Goal: Task Accomplishment & Management: Use online tool/utility

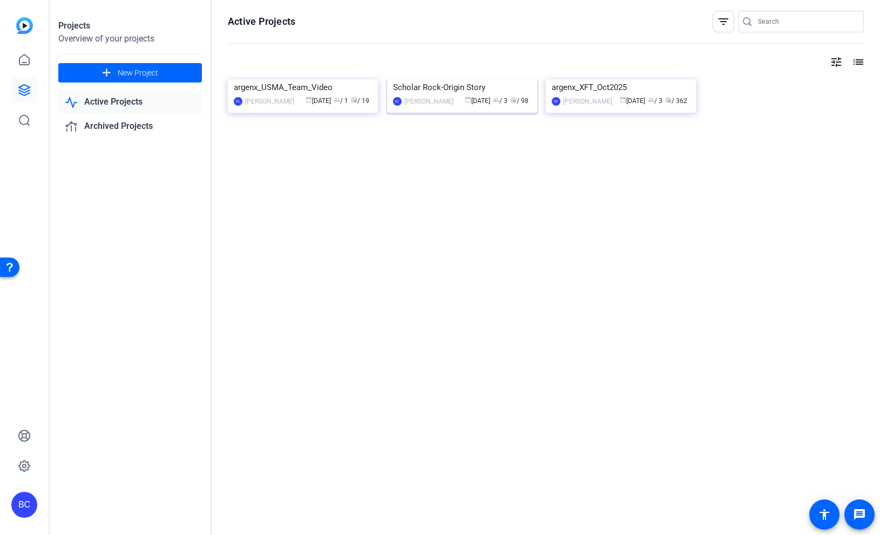
click at [450, 79] on img at bounding box center [462, 79] width 150 height 0
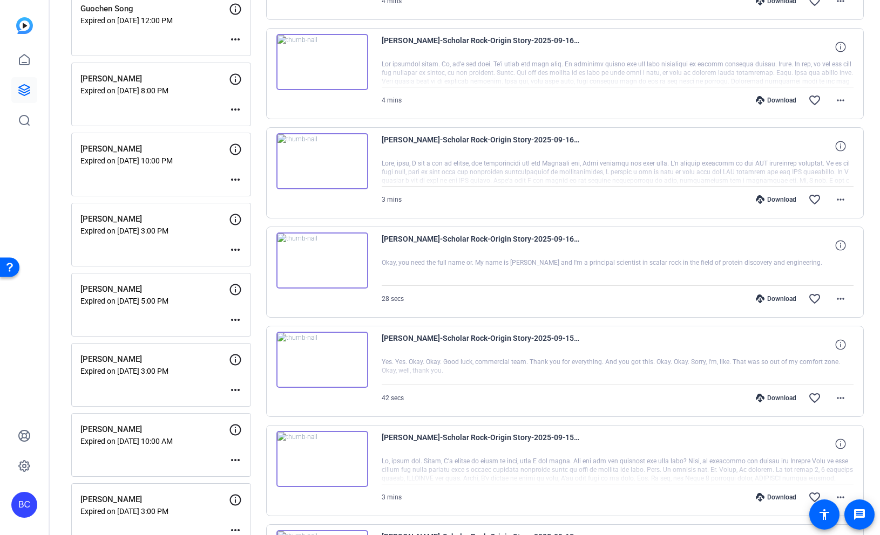
scroll to position [315, 0]
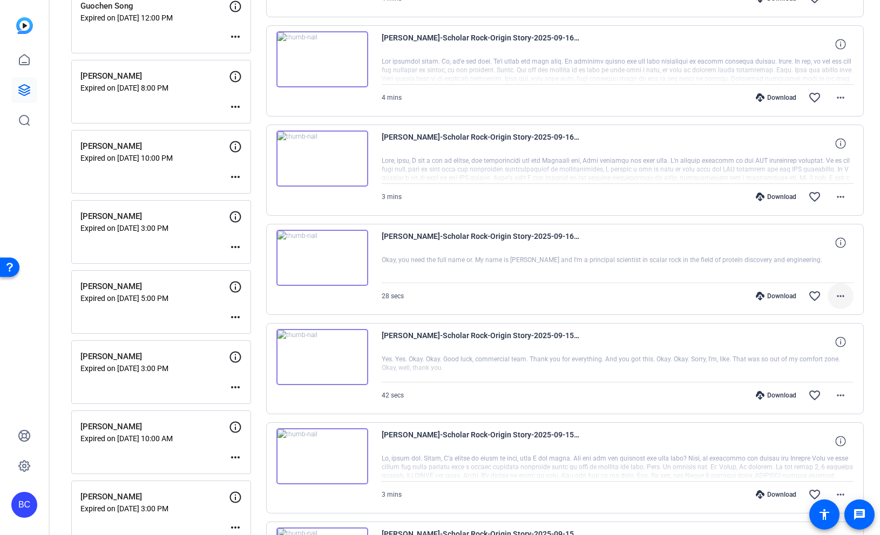
click at [843, 295] on mat-icon "more_horiz" at bounding box center [840, 296] width 13 height 13
click at [816, 319] on span "Download Original" at bounding box center [812, 319] width 65 height 13
click at [816, 296] on mat-icon "favorite_border" at bounding box center [814, 296] width 13 height 13
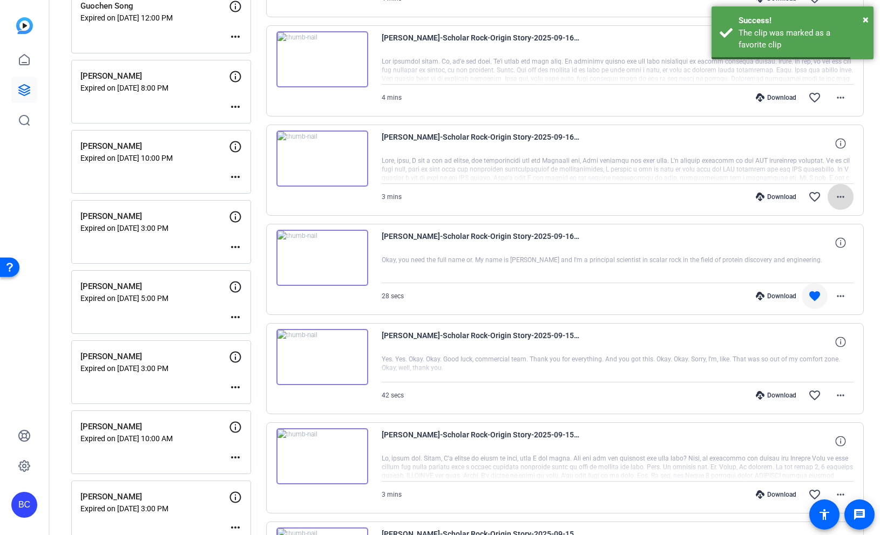
click at [840, 199] on mat-icon "more_horiz" at bounding box center [840, 197] width 13 height 13
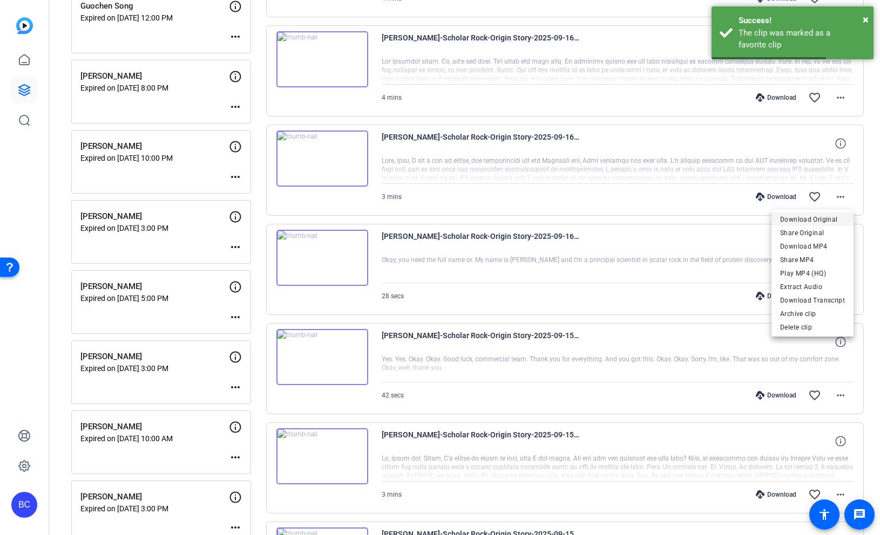
click at [825, 218] on span "Download Original" at bounding box center [812, 219] width 65 height 13
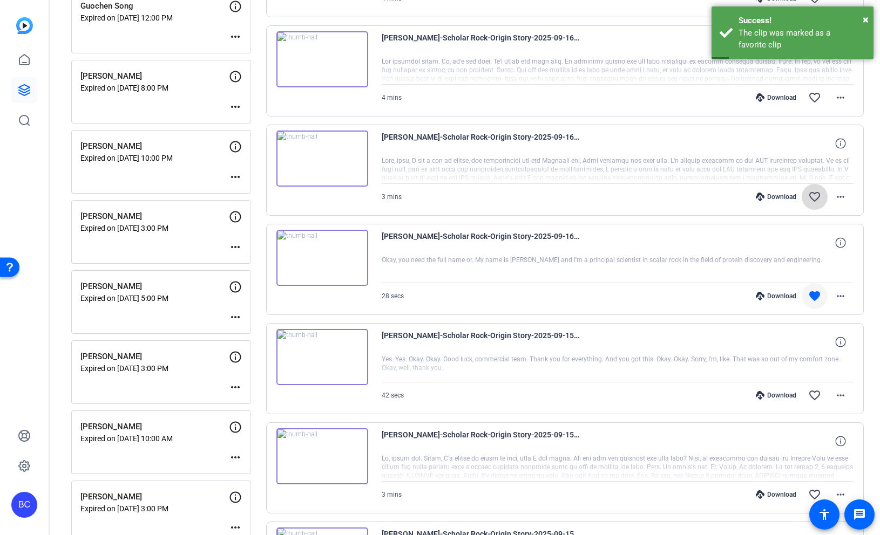
click at [818, 196] on mat-icon "favorite_border" at bounding box center [814, 197] width 13 height 13
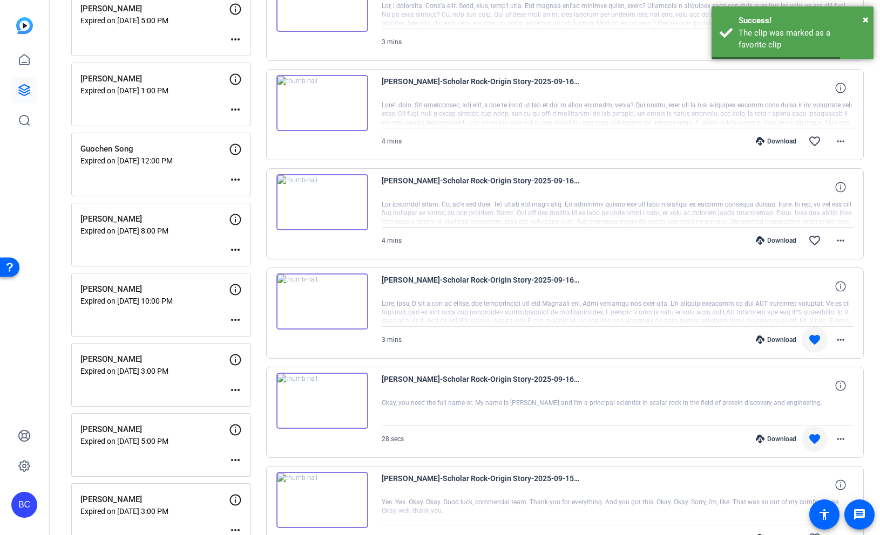
scroll to position [169, 0]
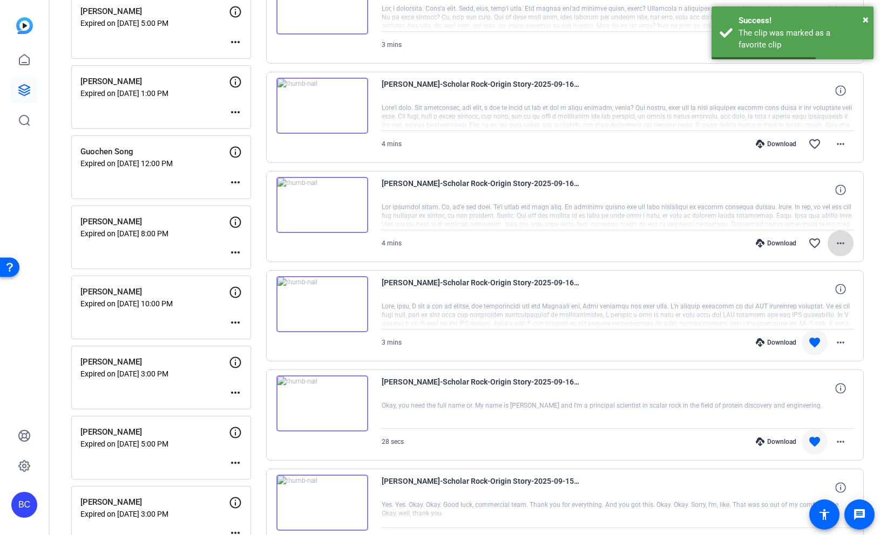
click at [844, 243] on mat-icon "more_horiz" at bounding box center [840, 243] width 13 height 13
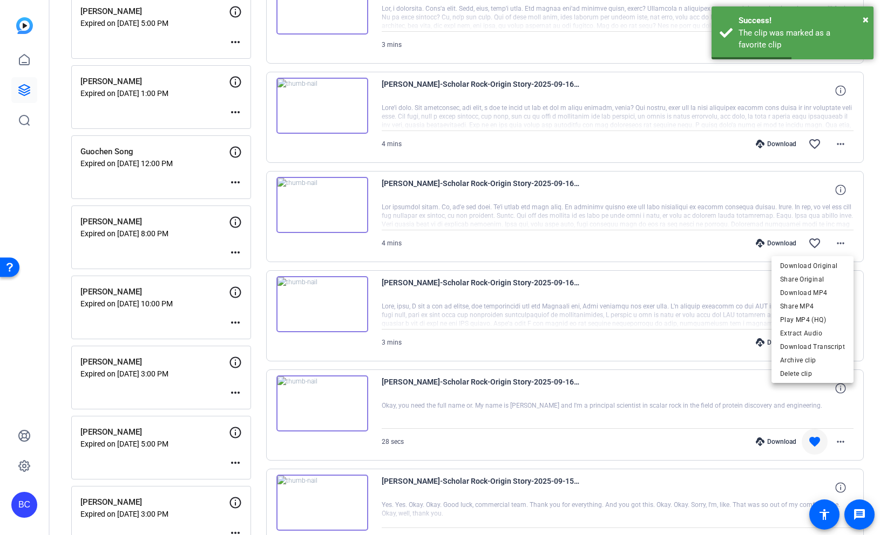
click at [823, 259] on div "Download Original Share Original Download MP4 Share MP4 Play MP4 (HQ) Extract A…" at bounding box center [812, 319] width 82 height 127
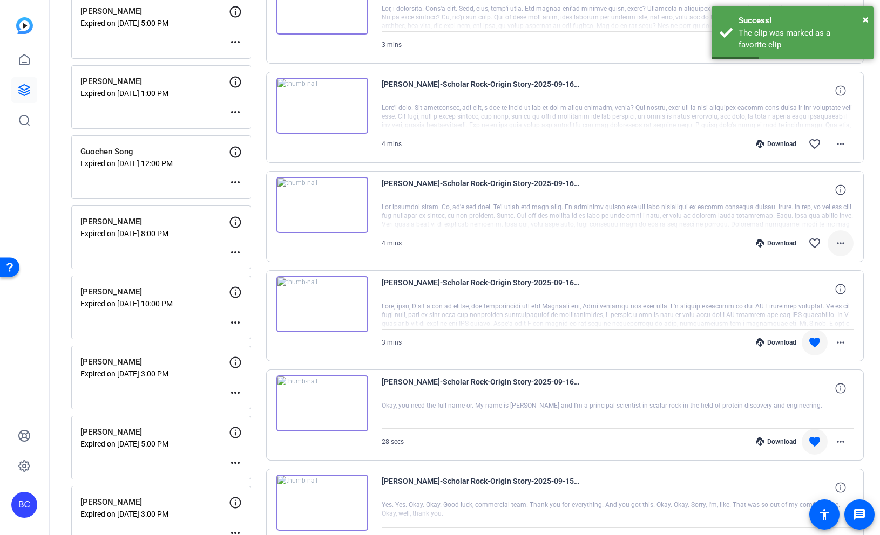
click at [844, 240] on mat-icon "more_horiz" at bounding box center [840, 243] width 13 height 13
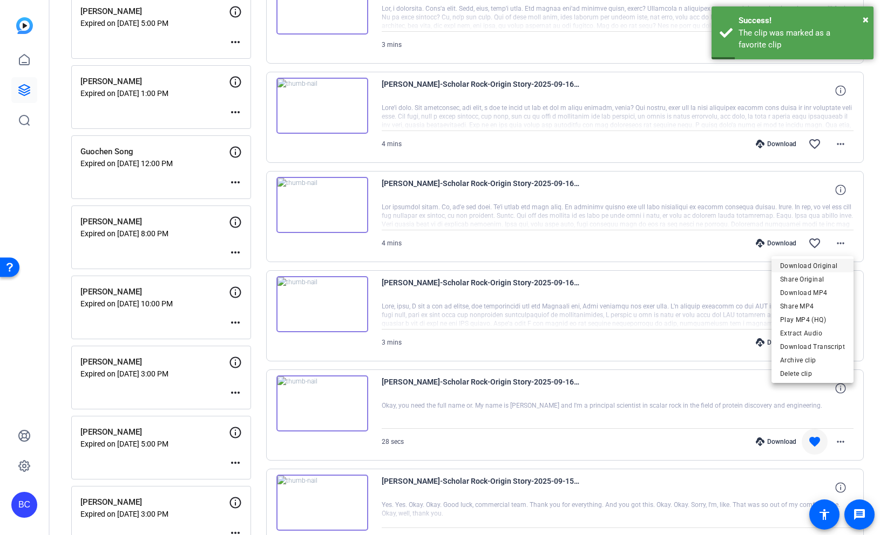
click at [820, 264] on span "Download Original" at bounding box center [812, 266] width 65 height 13
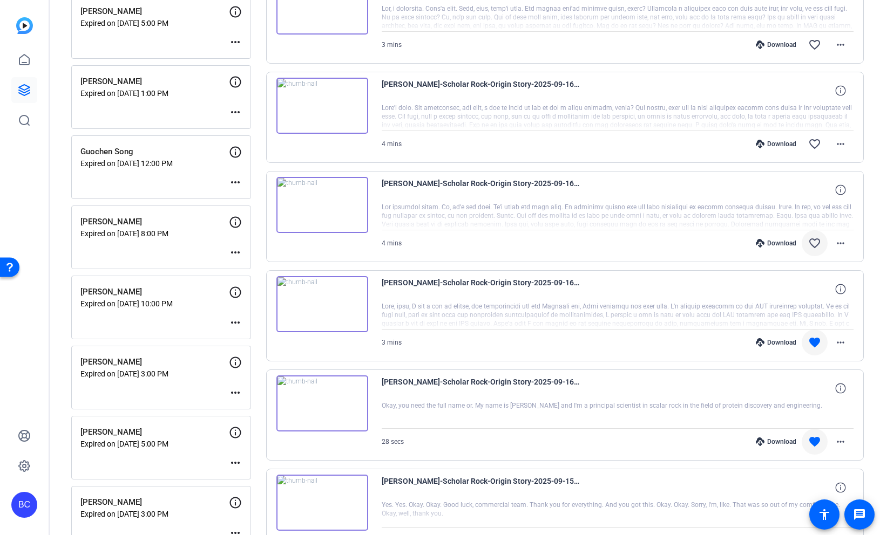
click at [818, 237] on mat-icon "favorite_border" at bounding box center [814, 243] width 13 height 13
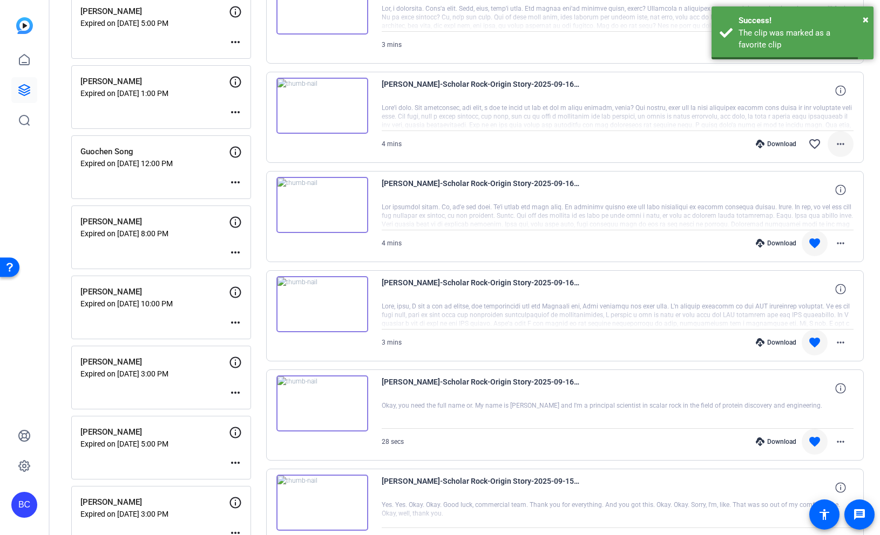
click at [839, 147] on mat-icon "more_horiz" at bounding box center [840, 144] width 13 height 13
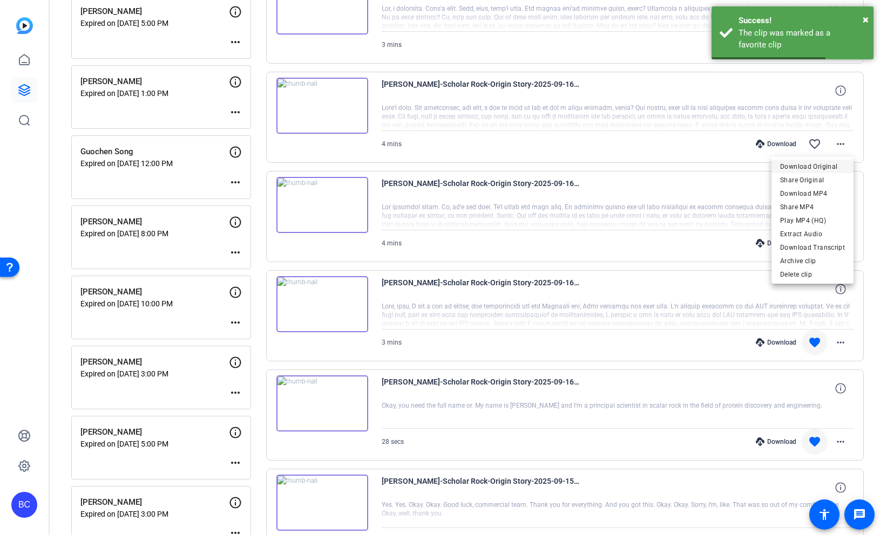
click at [824, 160] on span "Download Original" at bounding box center [812, 166] width 65 height 13
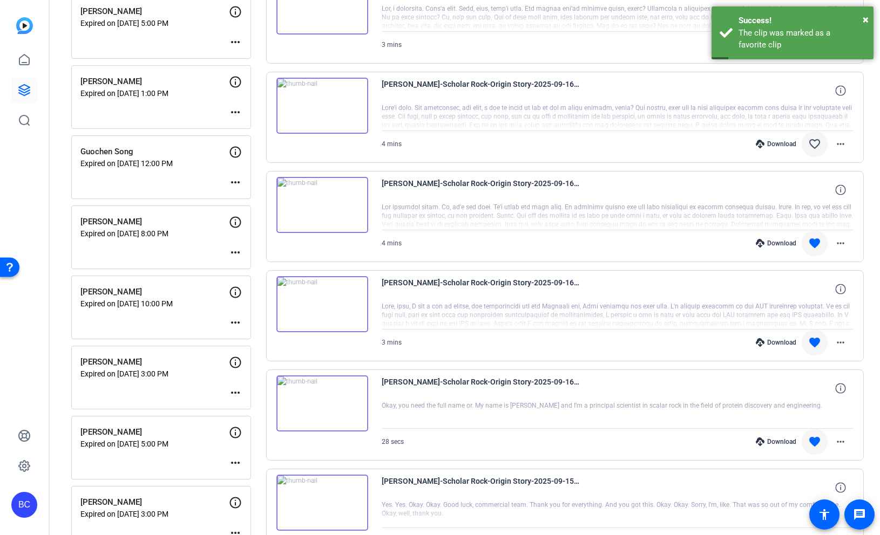
click at [813, 146] on mat-icon "favorite_border" at bounding box center [814, 144] width 13 height 13
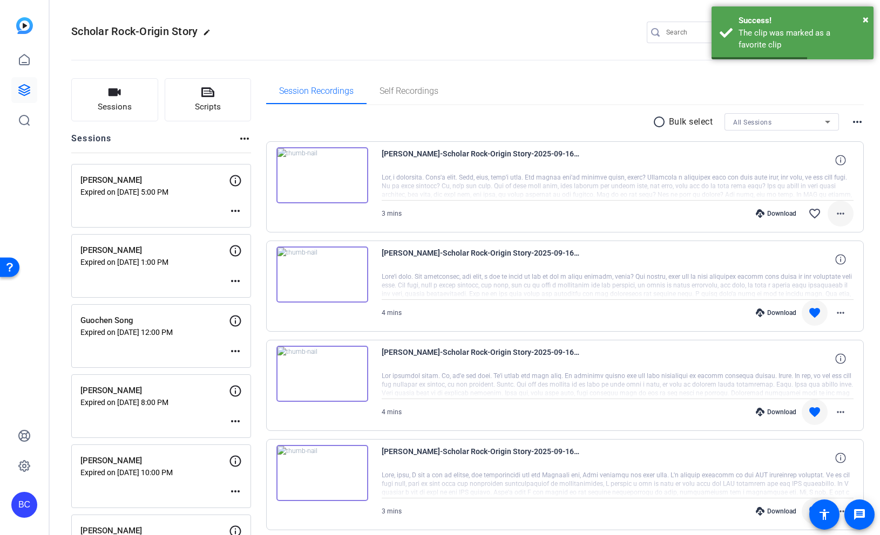
click at [846, 217] on mat-icon "more_horiz" at bounding box center [840, 213] width 13 height 13
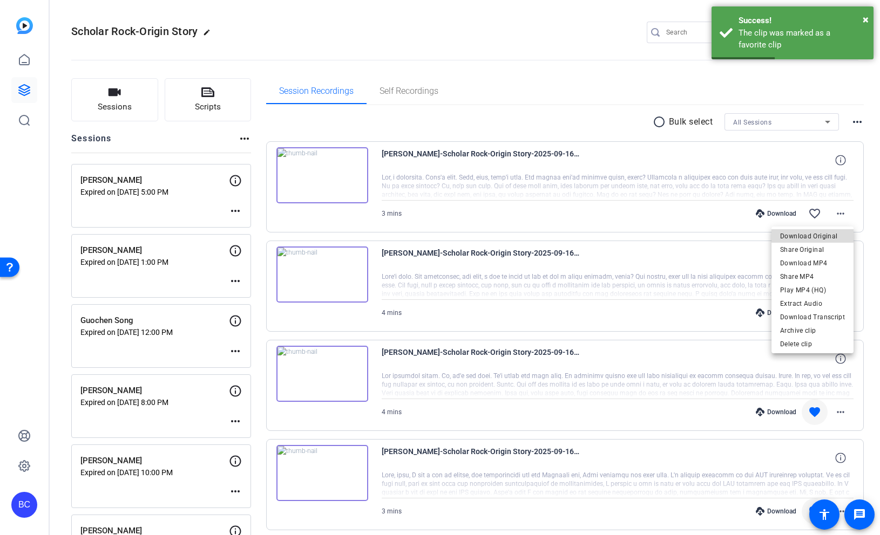
click at [825, 237] on span "Download Original" at bounding box center [812, 236] width 65 height 13
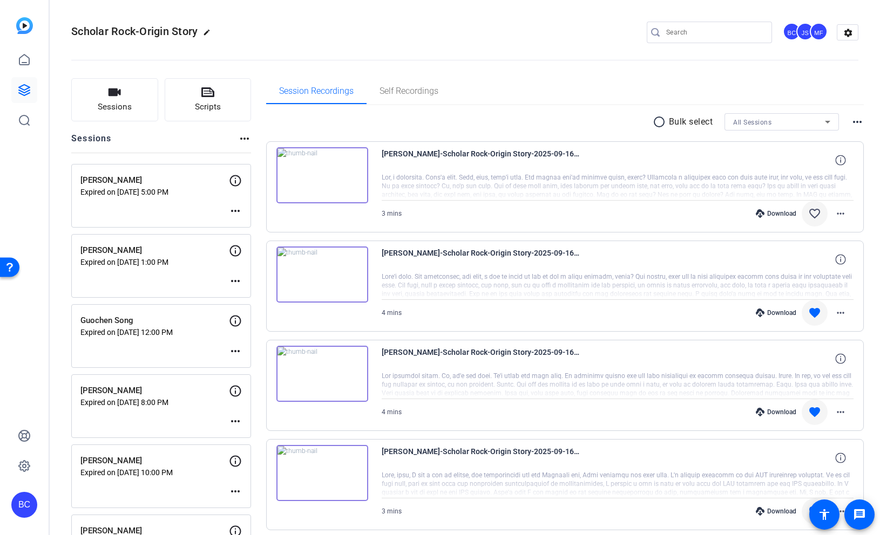
click at [813, 205] on span at bounding box center [815, 214] width 26 height 26
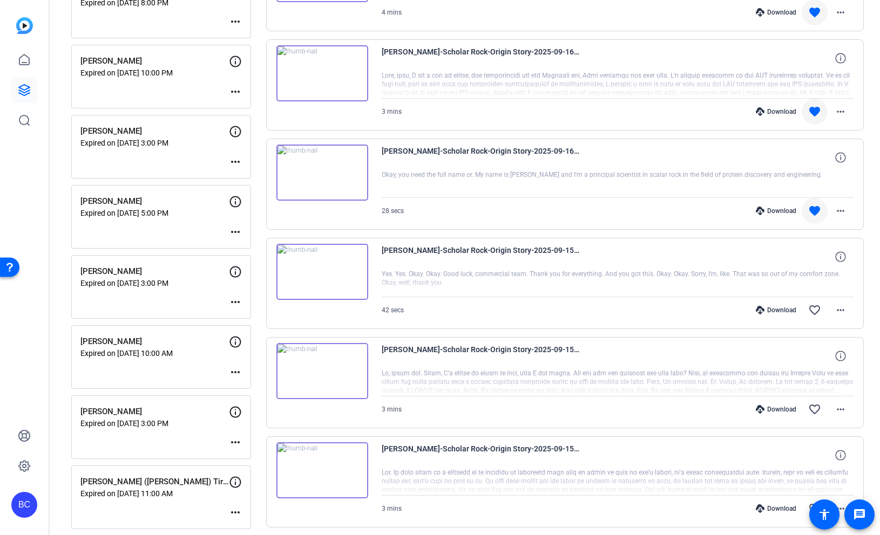
scroll to position [410, 0]
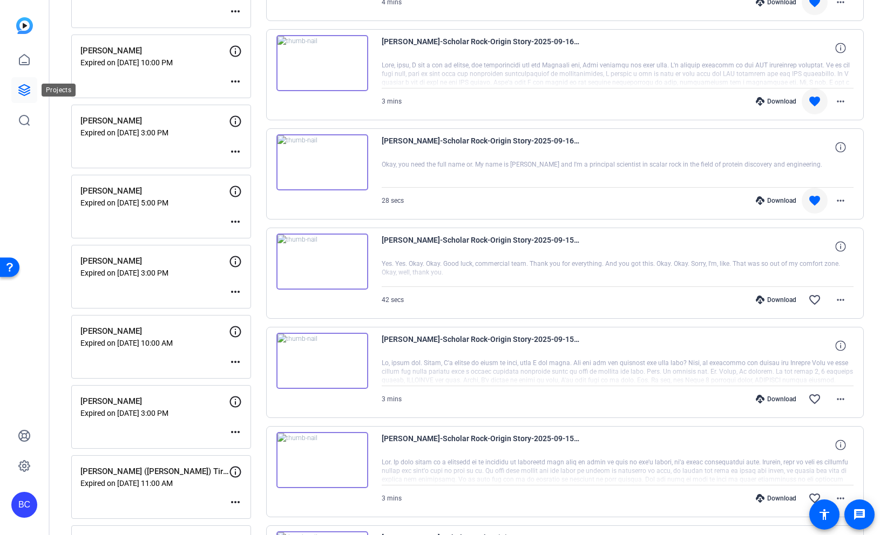
click at [24, 89] on icon at bounding box center [24, 90] width 13 height 13
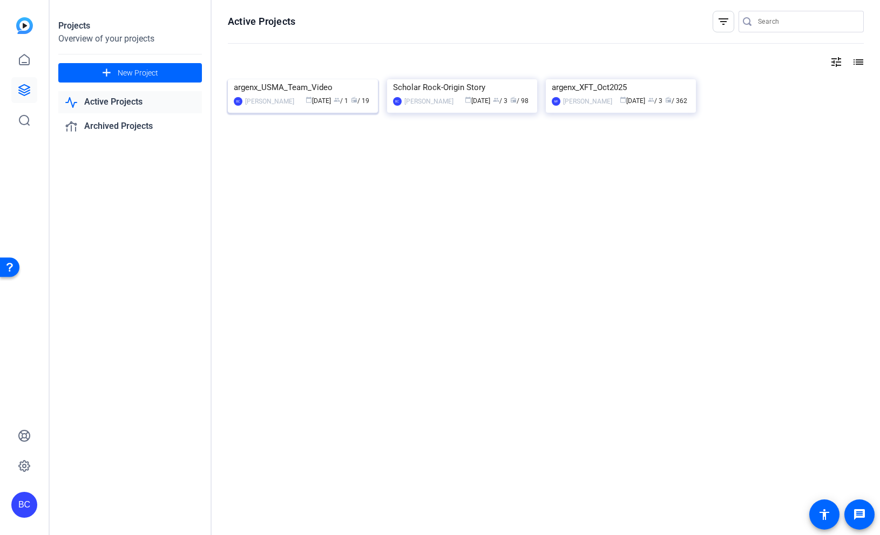
click at [313, 79] on img at bounding box center [303, 79] width 150 height 0
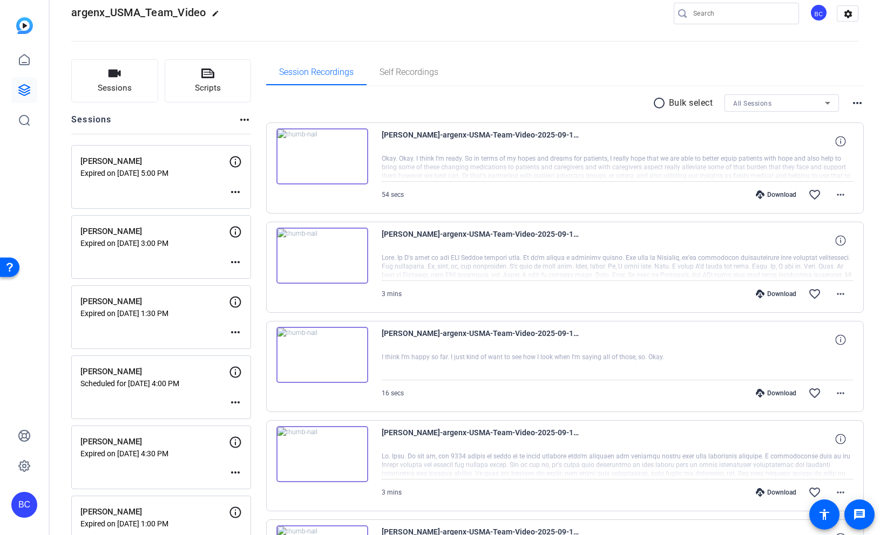
scroll to position [31, 0]
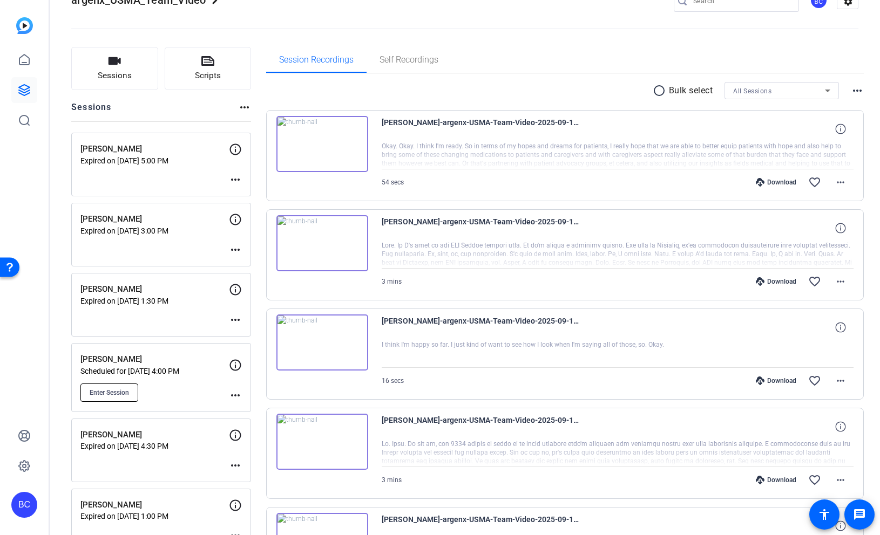
click at [125, 391] on span "Enter Session" at bounding box center [109, 393] width 39 height 9
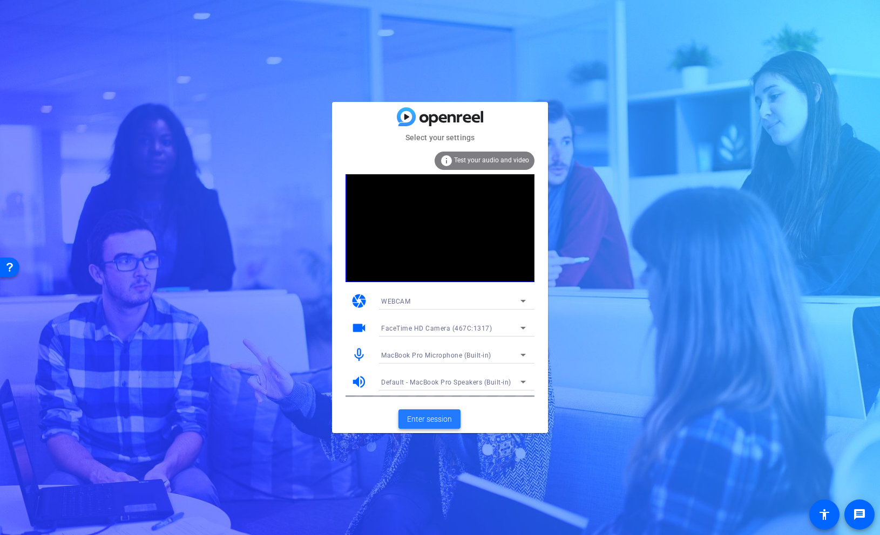
click at [434, 422] on span "Enter session" at bounding box center [429, 419] width 45 height 11
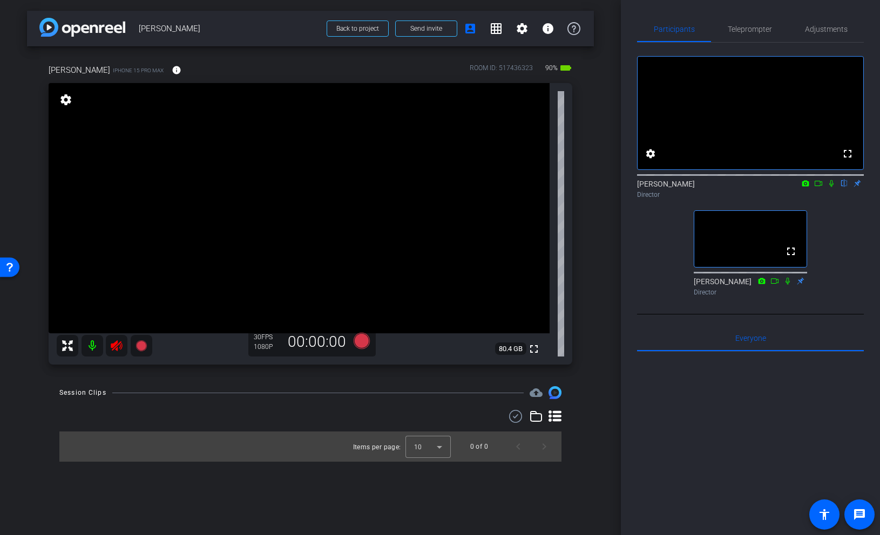
click at [120, 351] on icon at bounding box center [116, 345] width 13 height 13
click at [824, 33] on span "Adjustments" at bounding box center [826, 29] width 43 height 26
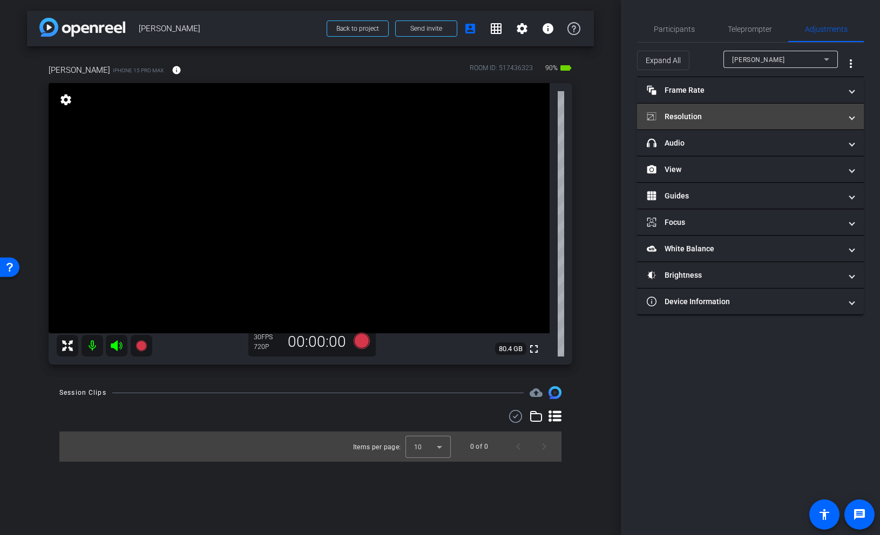
click at [728, 117] on mat-panel-title "Resolution" at bounding box center [744, 116] width 194 height 11
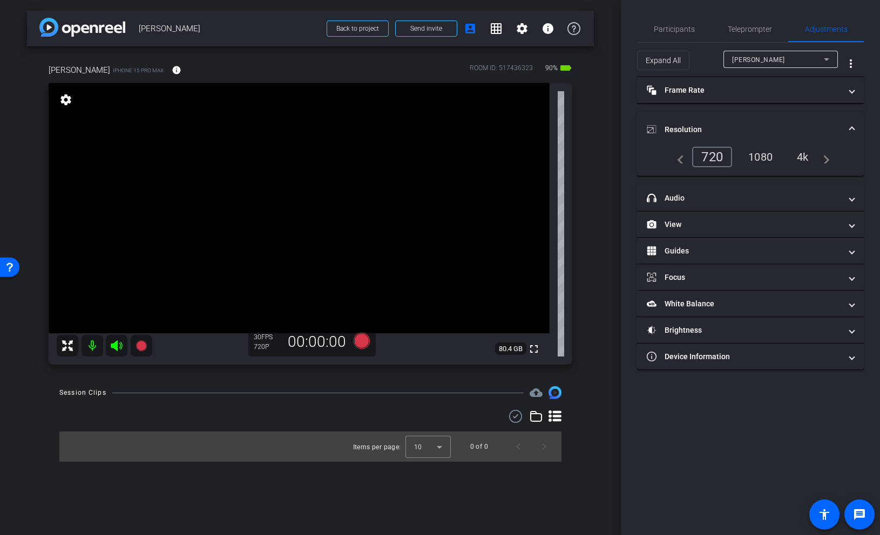
click at [804, 156] on div "4k" at bounding box center [803, 157] width 28 height 18
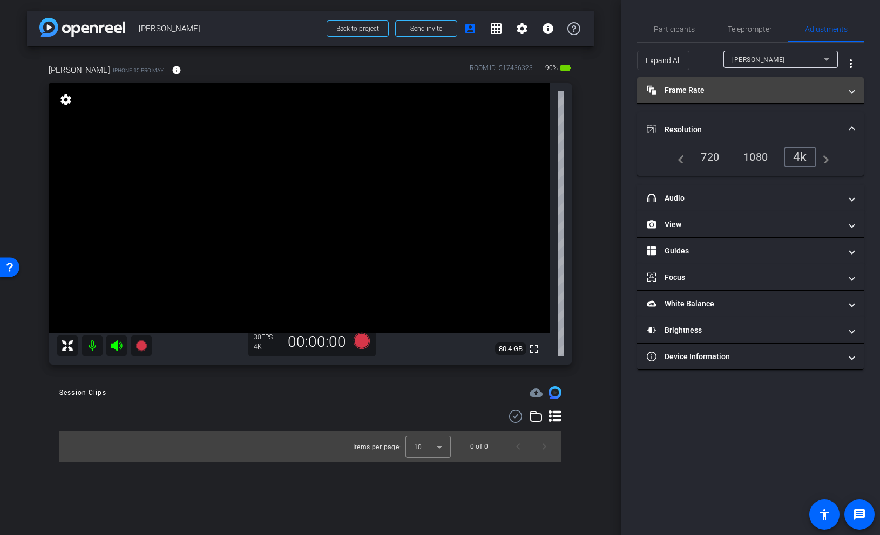
click at [807, 100] on mat-expansion-panel-header "Frame Rate Frame Rate" at bounding box center [750, 90] width 227 height 26
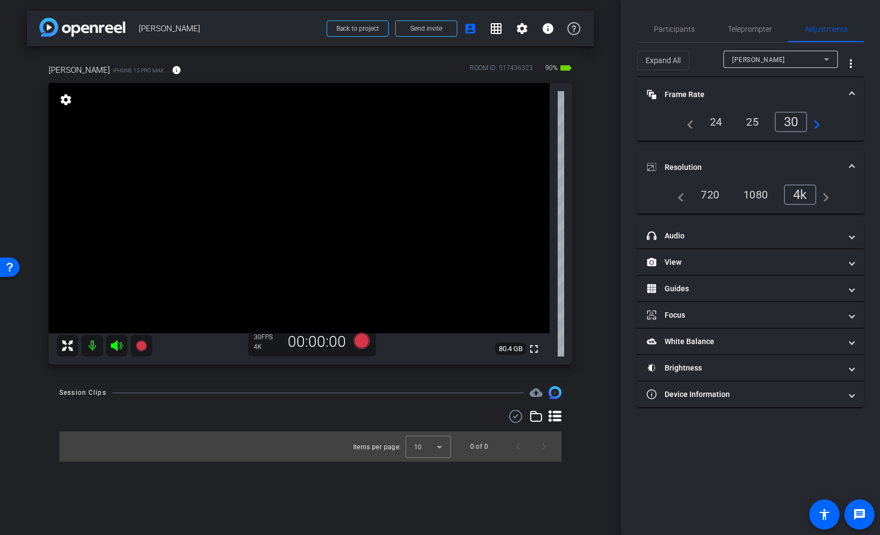
click at [811, 86] on mat-expansion-panel-header "Frame Rate Frame Rate" at bounding box center [750, 94] width 227 height 35
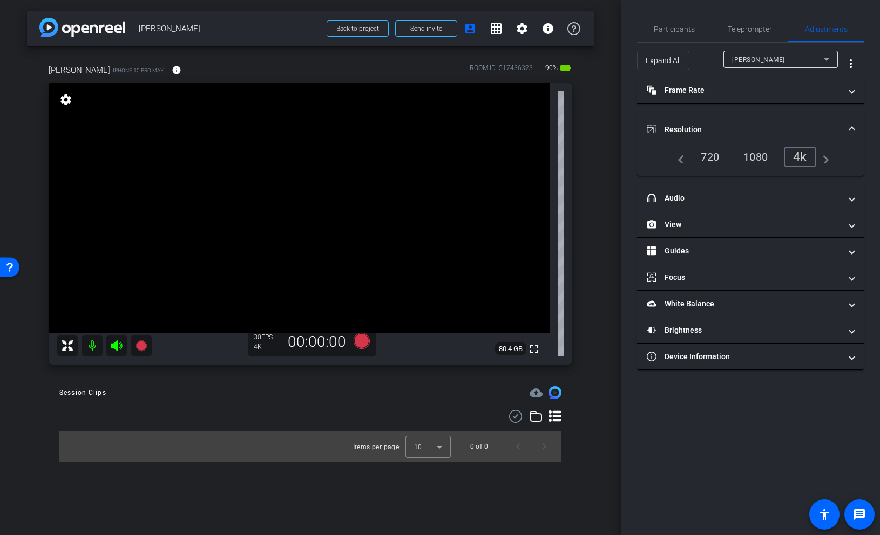
click at [838, 125] on mat-panel-title "Resolution" at bounding box center [744, 129] width 194 height 11
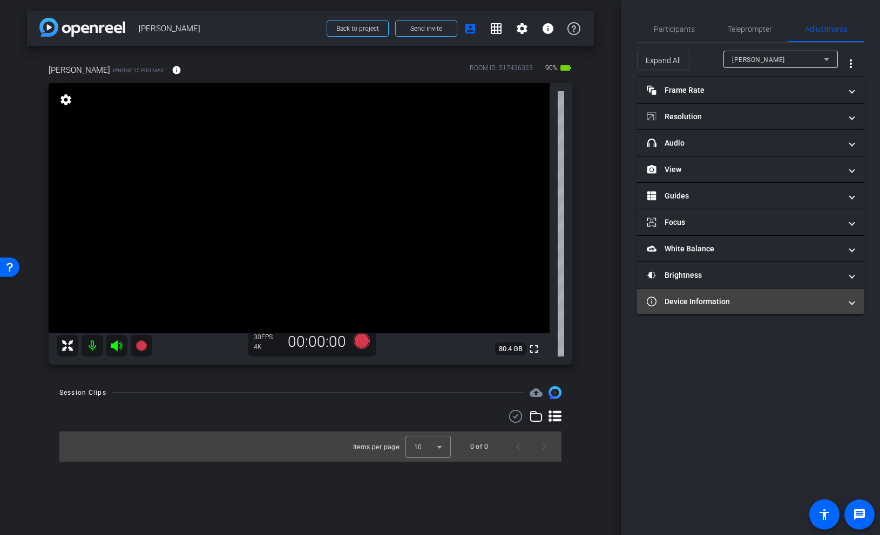
click at [751, 300] on mat-panel-title "Device Information" at bounding box center [744, 301] width 194 height 11
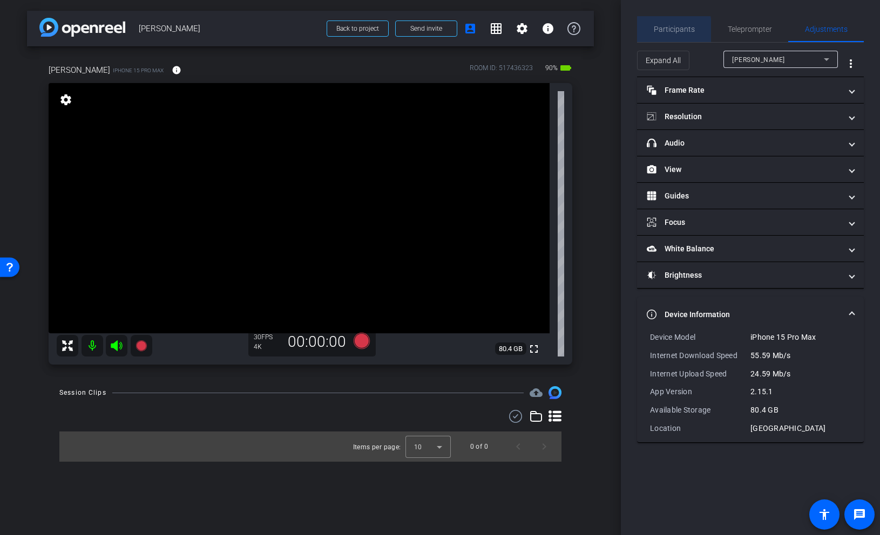
click at [661, 31] on span "Participants" at bounding box center [674, 29] width 41 height 8
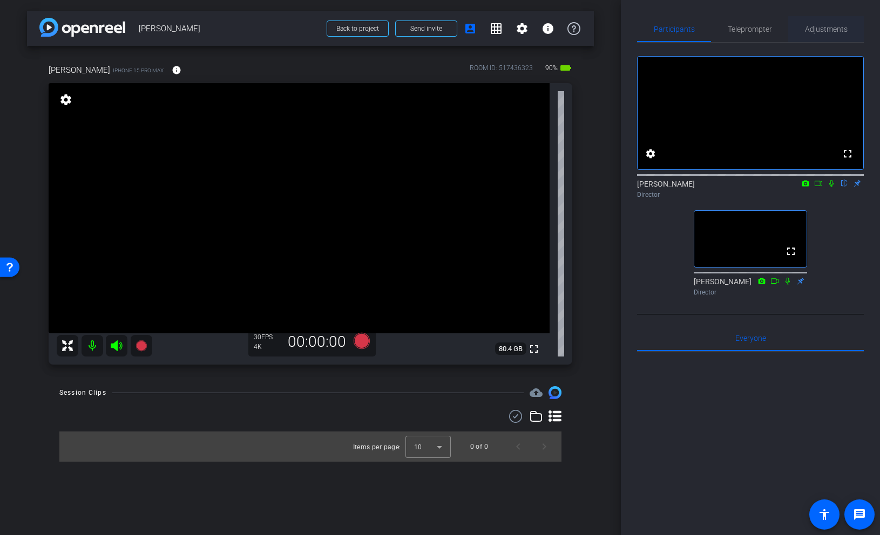
click at [825, 25] on span "Adjustments" at bounding box center [826, 29] width 43 height 8
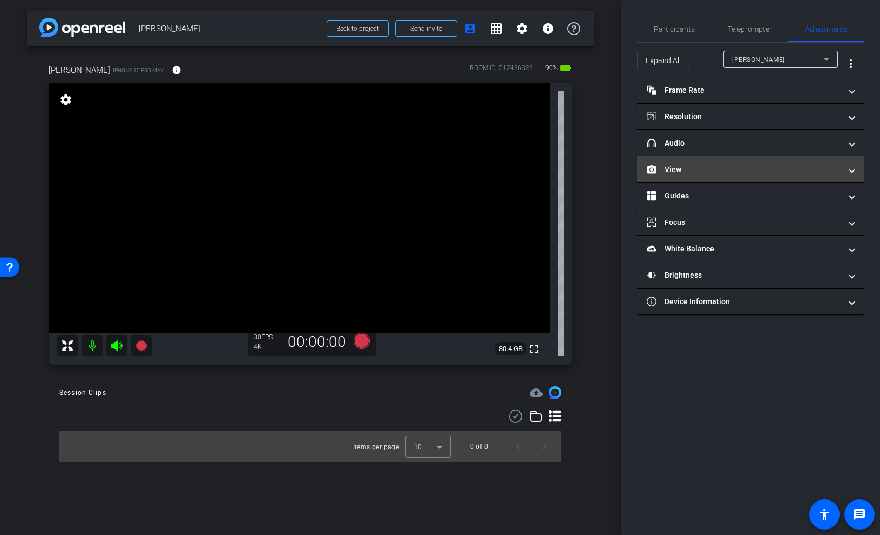
click at [711, 169] on mat-panel-title "View" at bounding box center [744, 169] width 194 height 11
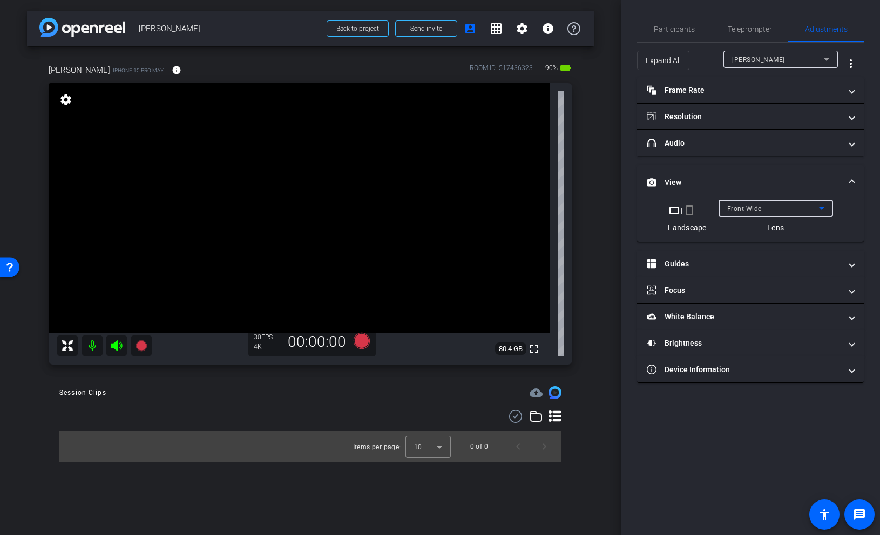
click at [780, 205] on div "Front Wide" at bounding box center [773, 208] width 92 height 13
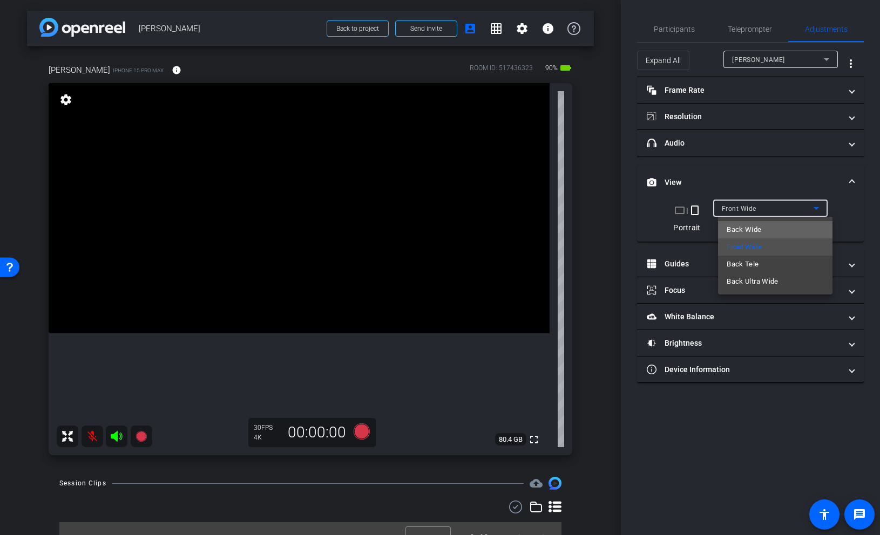
click at [750, 228] on span "Back Wide" at bounding box center [743, 229] width 35 height 13
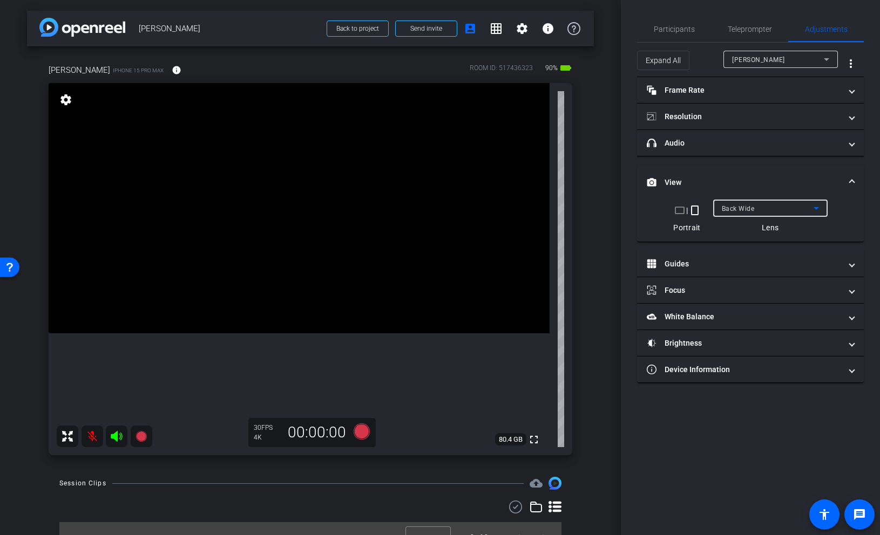
click at [853, 180] on span at bounding box center [852, 182] width 4 height 11
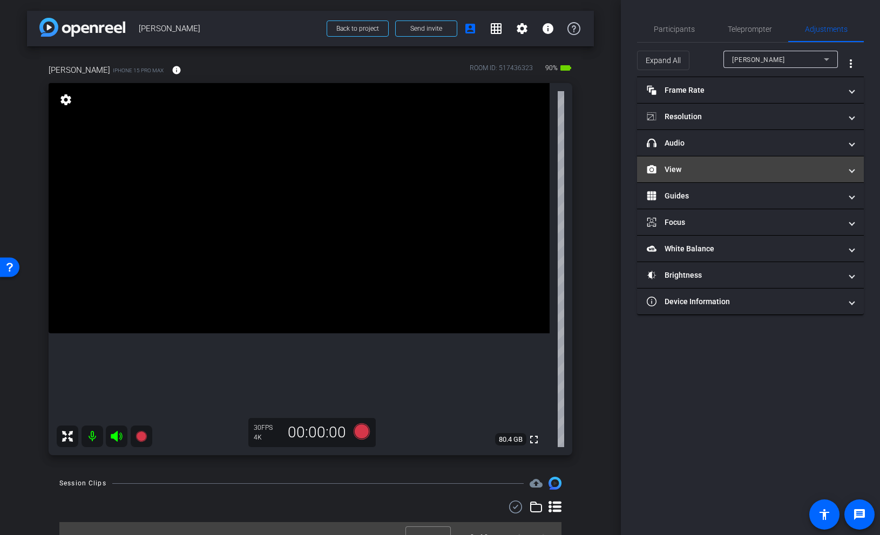
click at [778, 170] on mat-panel-title "View" at bounding box center [744, 169] width 194 height 11
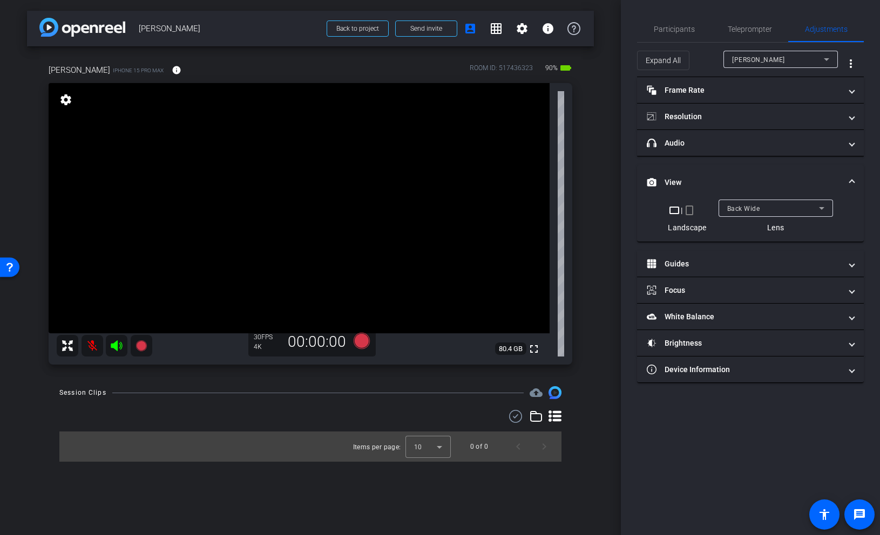
click at [777, 212] on div "Back Wide" at bounding box center [773, 208] width 92 height 13
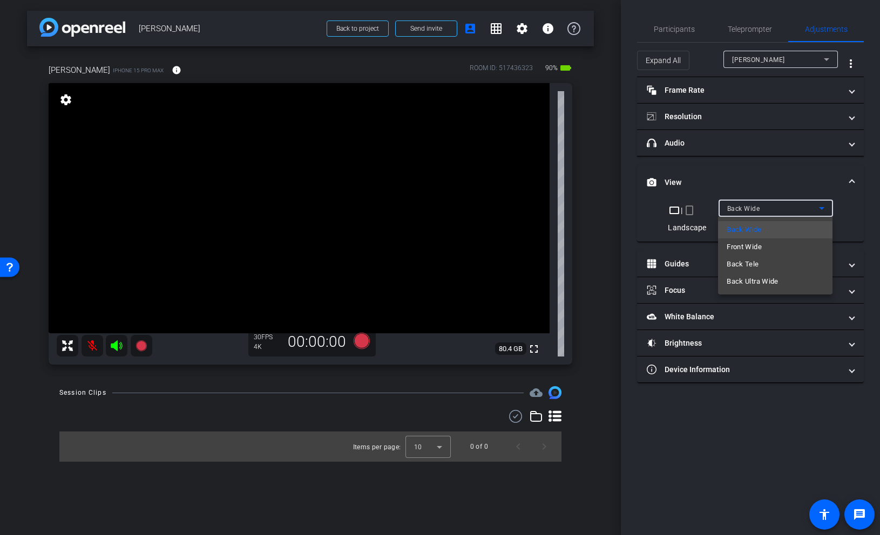
click at [764, 230] on mat-option "Back Wide" at bounding box center [775, 229] width 114 height 17
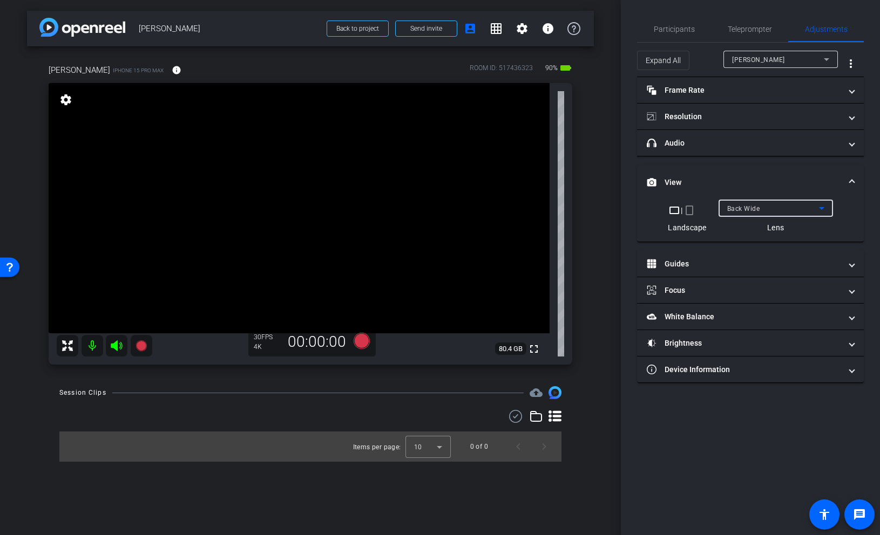
click at [851, 180] on span at bounding box center [852, 182] width 4 height 11
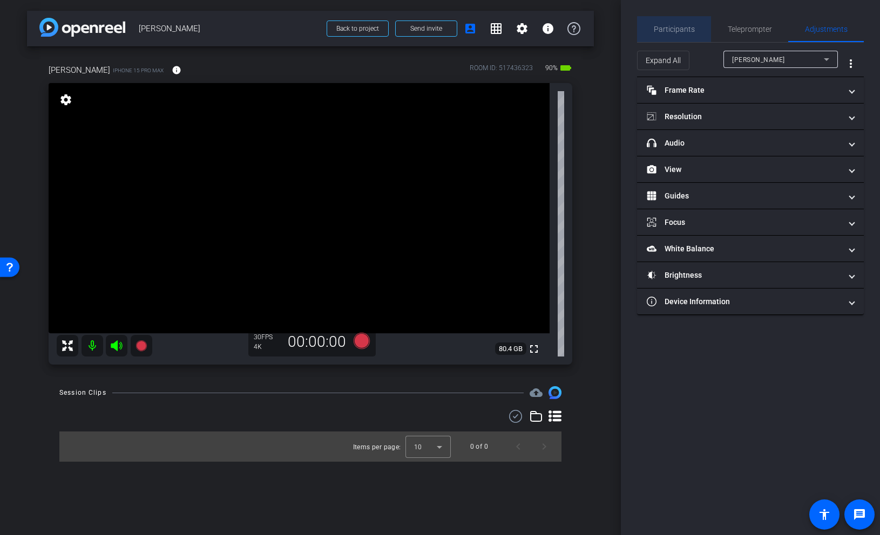
click at [680, 29] on span "Participants" at bounding box center [674, 29] width 41 height 8
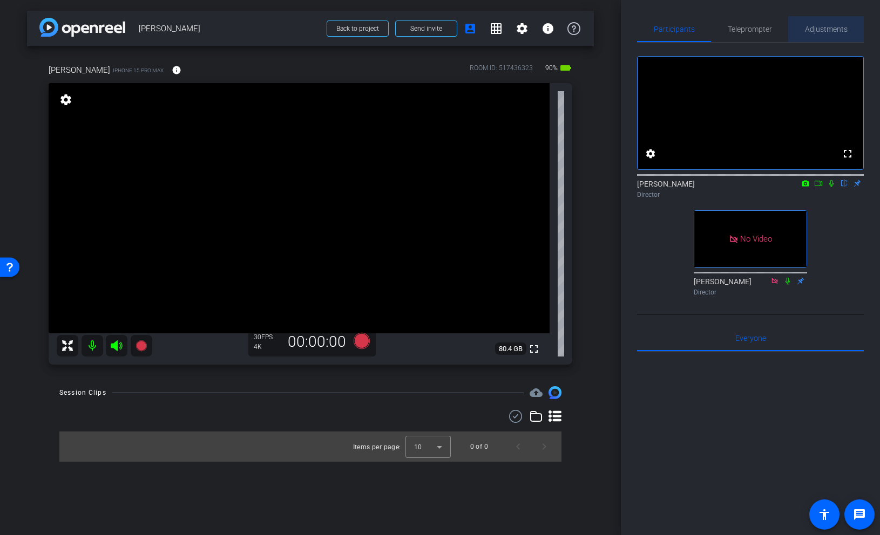
click at [821, 28] on span "Adjustments" at bounding box center [826, 29] width 43 height 8
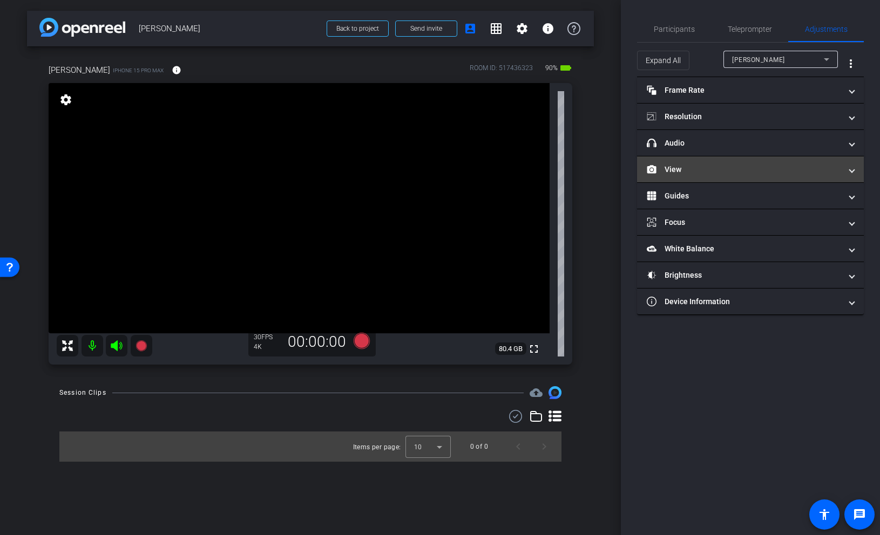
click at [742, 162] on mat-expansion-panel-header "View" at bounding box center [750, 170] width 227 height 26
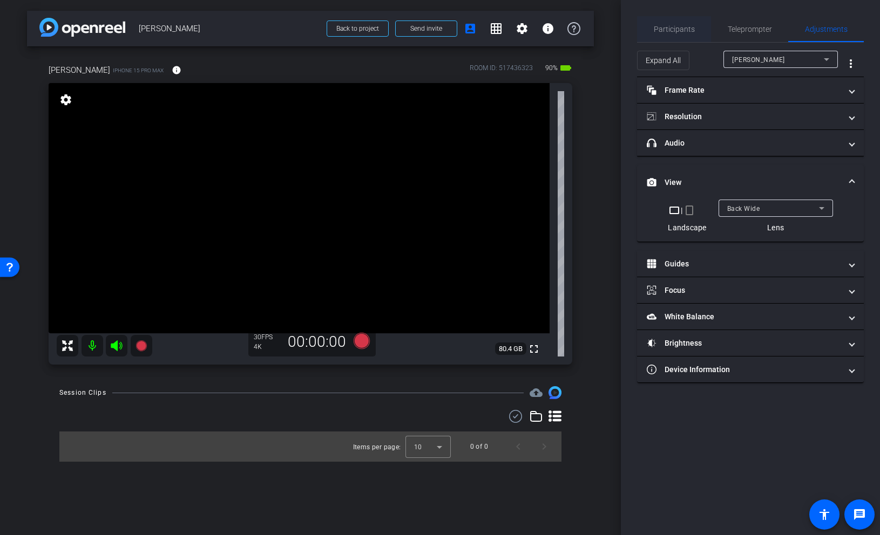
click at [676, 26] on span "Participants" at bounding box center [674, 29] width 41 height 8
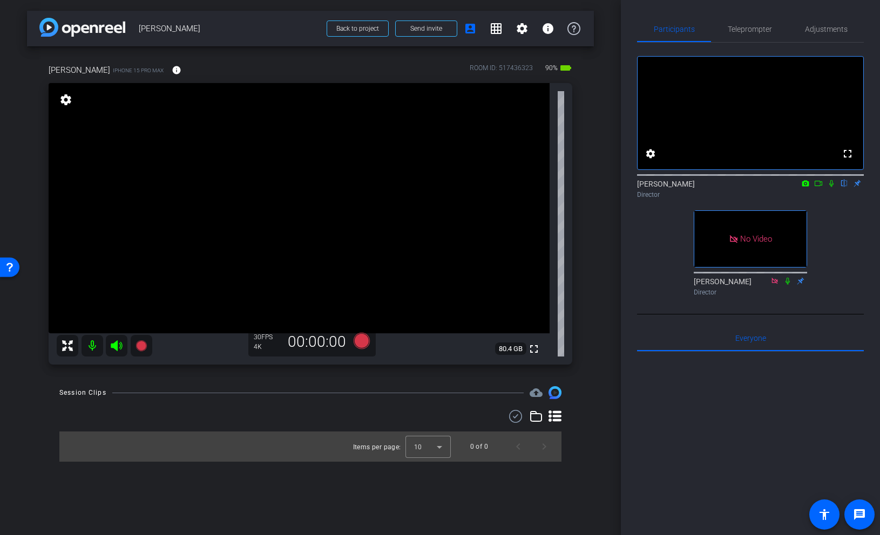
click at [819, 187] on icon at bounding box center [818, 184] width 9 height 8
click at [341, 227] on video at bounding box center [299, 208] width 501 height 250
click at [428, 240] on video at bounding box center [299, 208] width 501 height 250
click at [371, 239] on video at bounding box center [299, 208] width 501 height 250
click at [345, 208] on video at bounding box center [299, 208] width 501 height 250
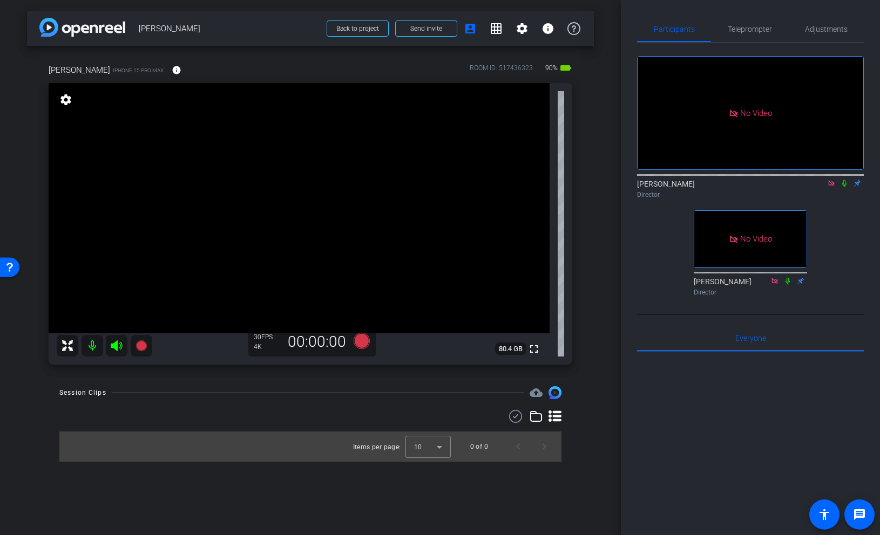
click at [328, 269] on video at bounding box center [299, 208] width 501 height 250
click at [322, 235] on video at bounding box center [299, 208] width 501 height 250
click at [364, 253] on video at bounding box center [299, 208] width 501 height 250
click at [344, 228] on video at bounding box center [299, 208] width 501 height 250
click at [349, 223] on video at bounding box center [299, 208] width 501 height 250
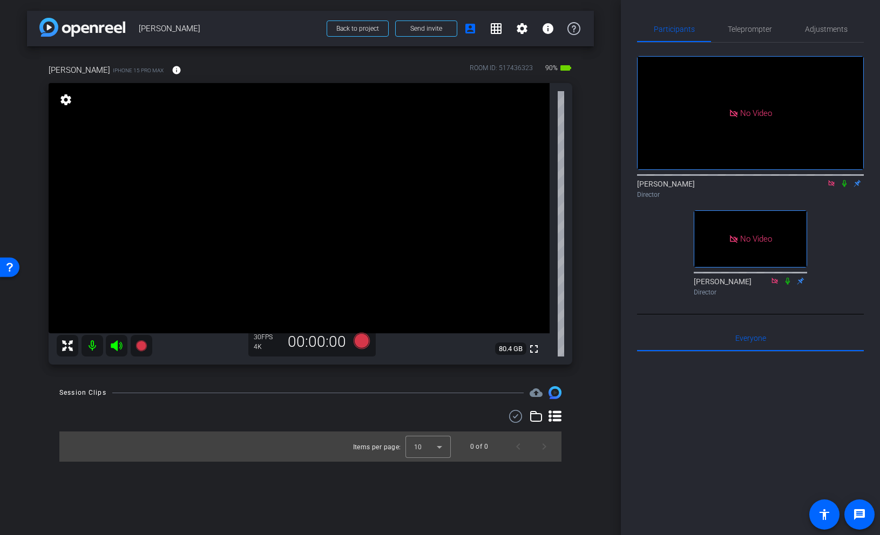
click at [411, 222] on video at bounding box center [299, 208] width 501 height 250
click at [402, 212] on video at bounding box center [299, 208] width 501 height 250
click at [402, 190] on video at bounding box center [299, 208] width 501 height 250
click at [411, 180] on div at bounding box center [402, 189] width 27 height 27
click at [403, 249] on div "fullscreen settings 80.4 GB" at bounding box center [311, 224] width 524 height 282
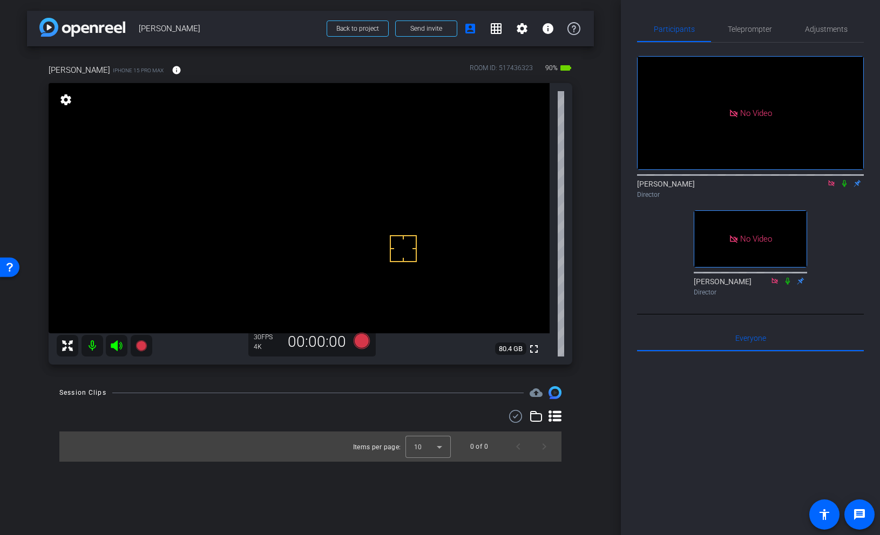
click at [403, 180] on div "fullscreen settings 80.4 GB" at bounding box center [311, 224] width 524 height 282
click at [400, 204] on video at bounding box center [299, 208] width 501 height 250
click at [403, 204] on video at bounding box center [299, 208] width 501 height 250
click at [140, 344] on icon at bounding box center [140, 346] width 11 height 11
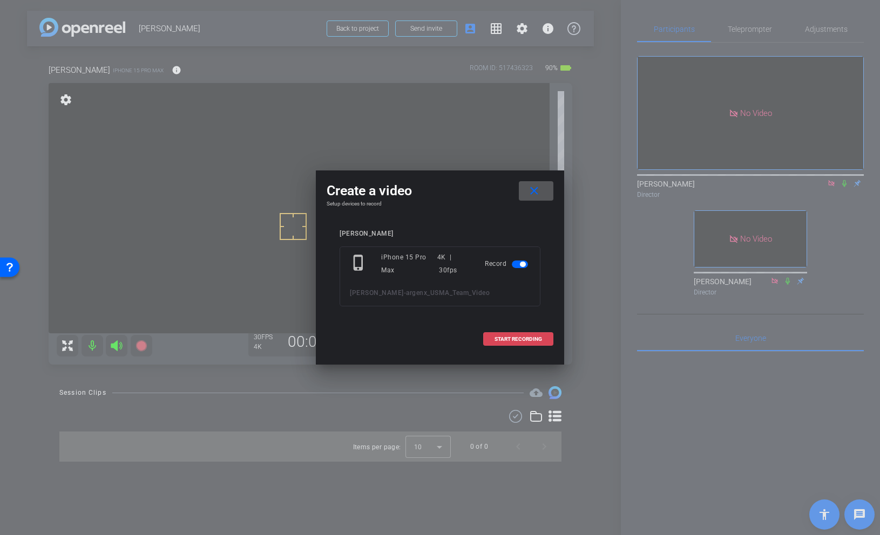
click at [526, 341] on span "START RECORDING" at bounding box center [517, 339] width 47 height 5
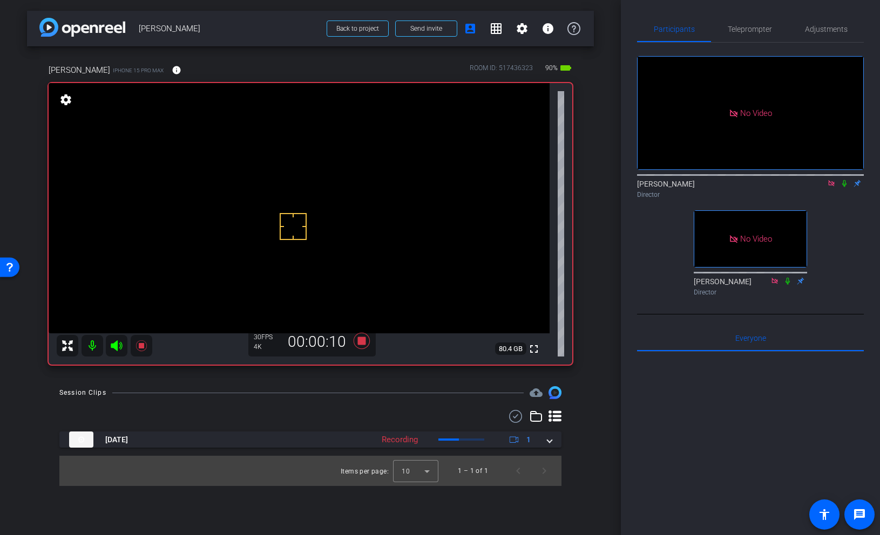
click at [845, 187] on icon at bounding box center [844, 184] width 9 height 8
click at [144, 346] on icon at bounding box center [141, 345] width 13 height 13
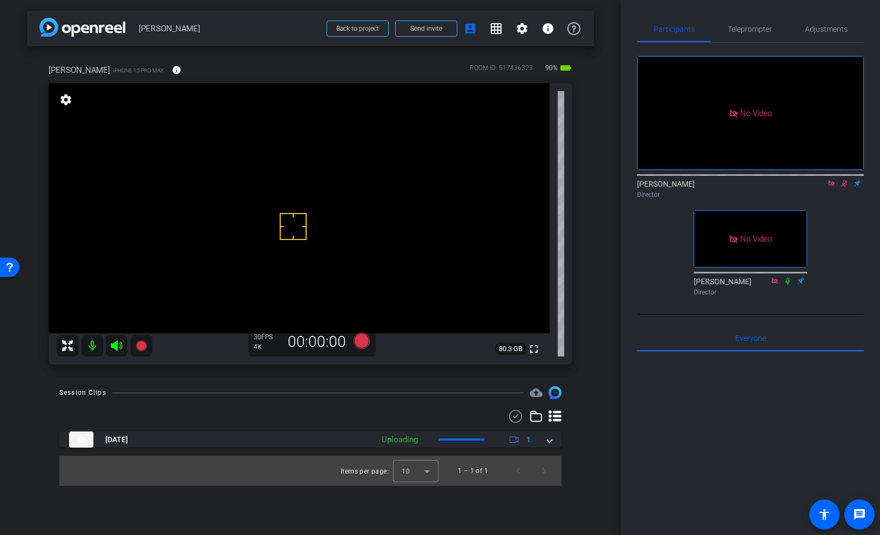
click at [405, 218] on video at bounding box center [299, 208] width 501 height 250
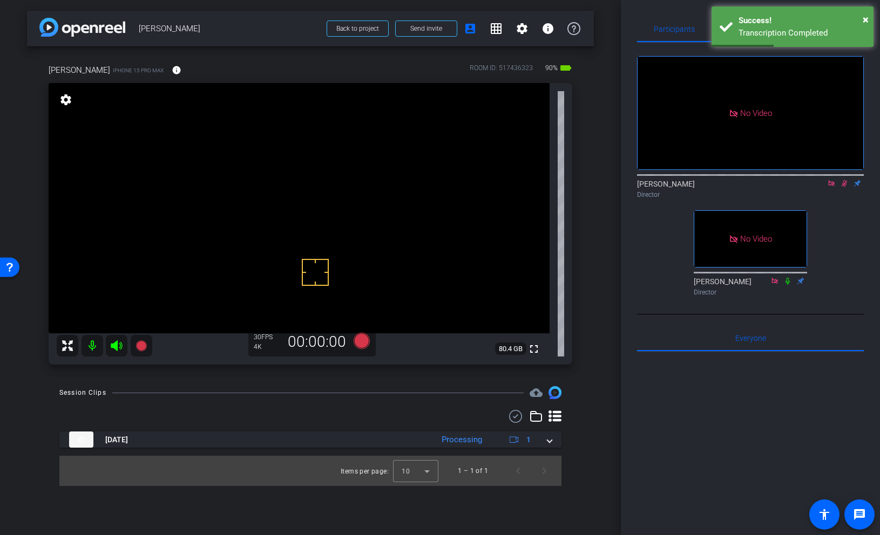
click at [405, 210] on video at bounding box center [299, 208] width 501 height 250
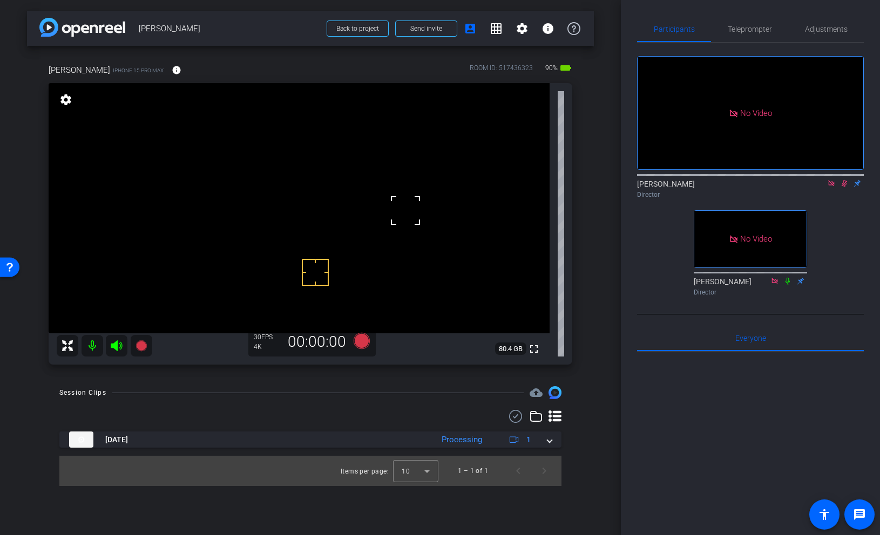
click at [845, 187] on icon at bounding box center [844, 184] width 9 height 8
click at [404, 202] on video at bounding box center [299, 208] width 501 height 250
click at [405, 201] on video at bounding box center [299, 208] width 501 height 250
click at [845, 187] on icon at bounding box center [844, 184] width 9 height 8
click at [142, 344] on icon at bounding box center [140, 346] width 11 height 11
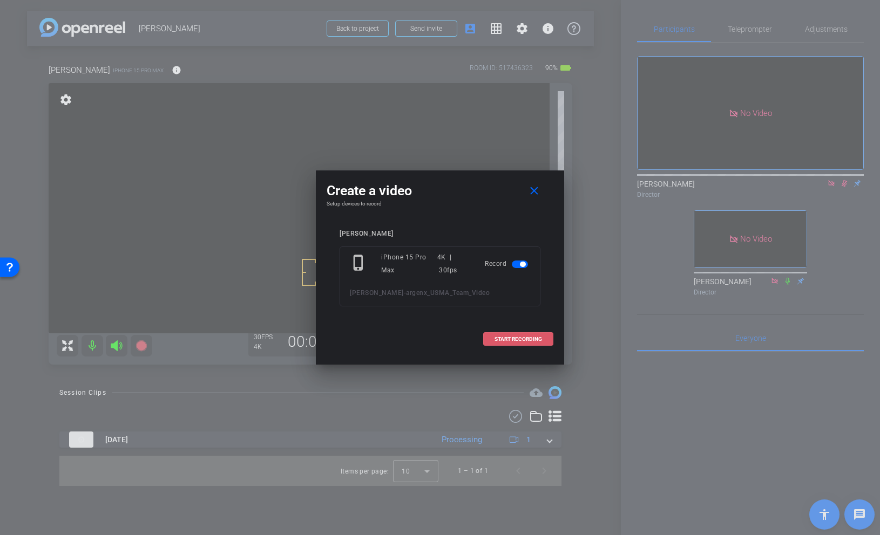
click at [528, 334] on span at bounding box center [518, 340] width 69 height 26
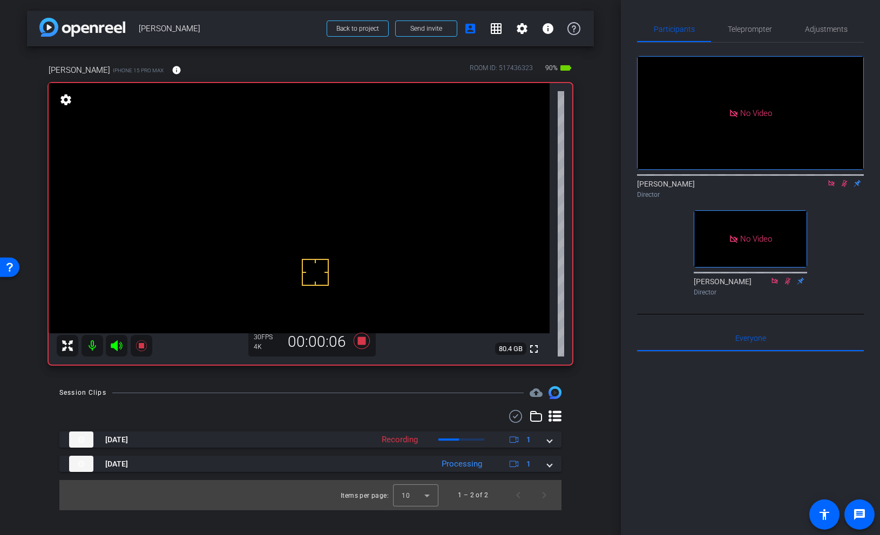
click at [844, 187] on icon at bounding box center [844, 184] width 9 height 8
click at [845, 187] on icon at bounding box center [844, 183] width 4 height 7
click at [145, 347] on icon at bounding box center [141, 345] width 13 height 13
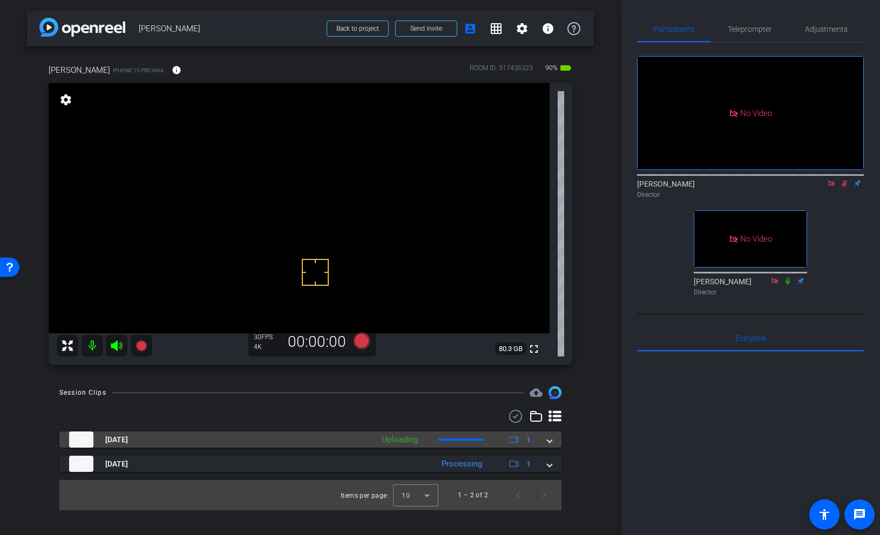
click at [547, 440] on span at bounding box center [549, 439] width 4 height 11
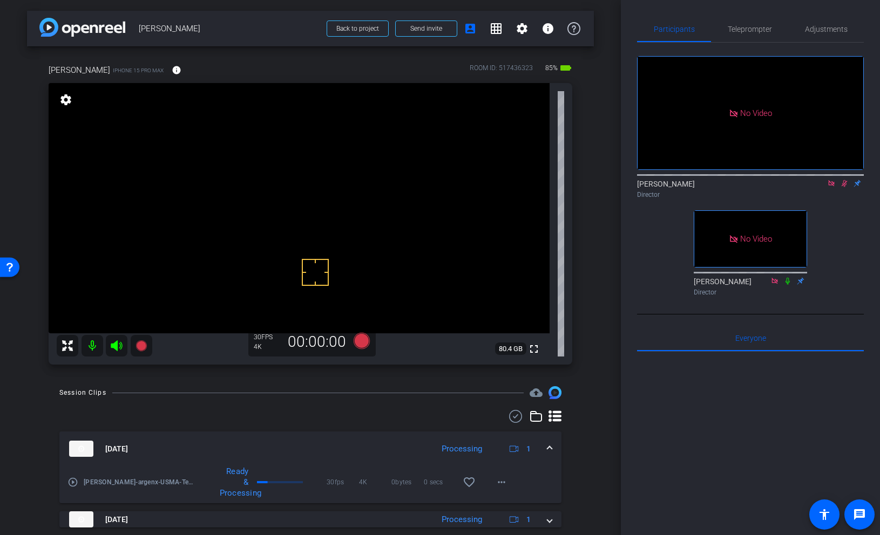
click at [73, 482] on mat-icon "play_circle_outline" at bounding box center [72, 482] width 11 height 11
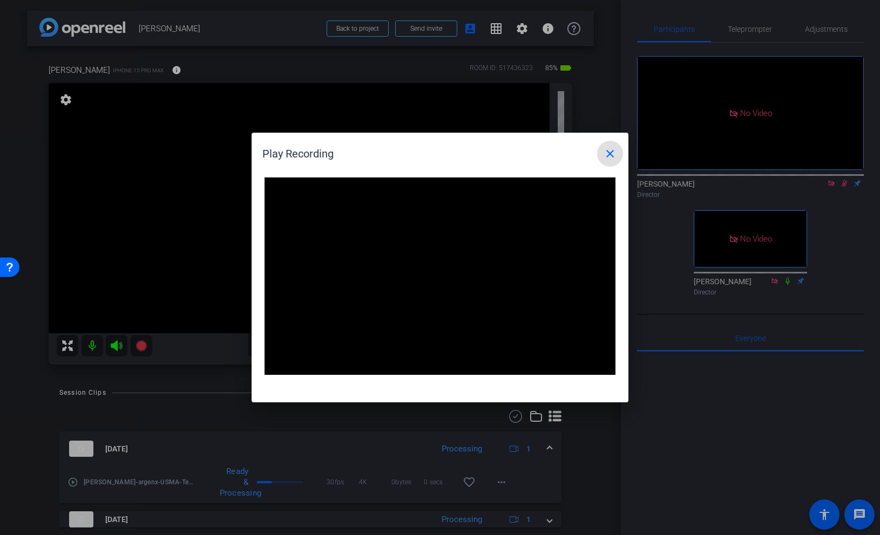
click at [609, 153] on mat-icon "close" at bounding box center [609, 153] width 13 height 13
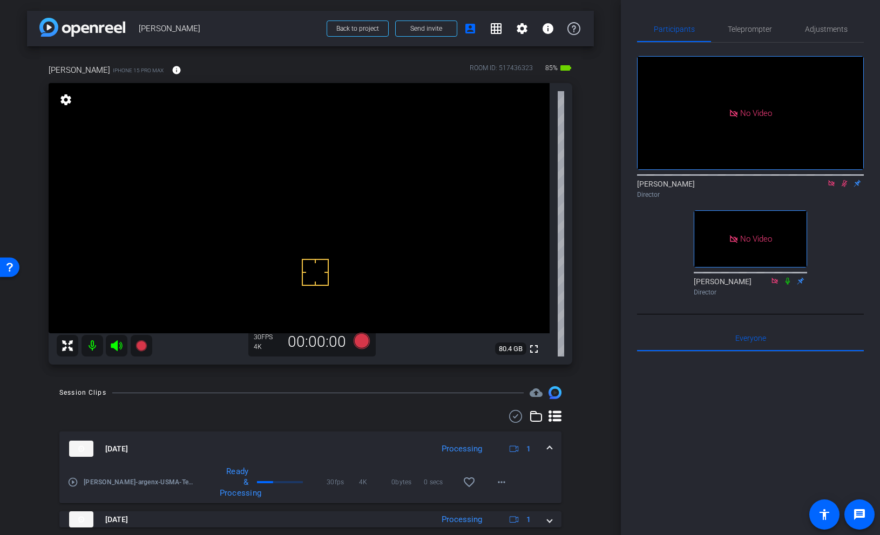
click at [845, 187] on icon at bounding box center [844, 184] width 9 height 8
click at [408, 190] on video at bounding box center [299, 208] width 501 height 250
click at [548, 446] on span at bounding box center [549, 449] width 4 height 11
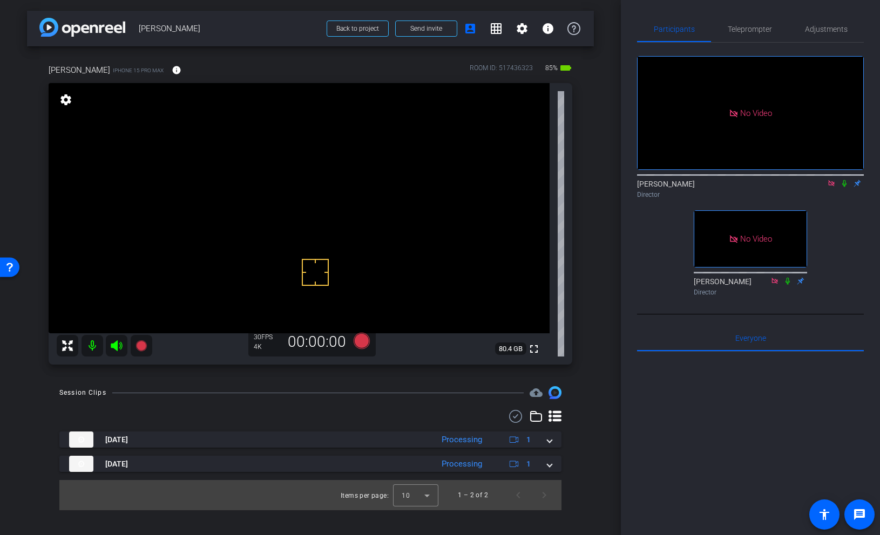
click at [844, 187] on icon at bounding box center [844, 184] width 9 height 8
click at [393, 192] on video at bounding box center [299, 208] width 501 height 250
click at [408, 197] on video at bounding box center [299, 208] width 501 height 250
click at [403, 205] on video at bounding box center [299, 208] width 501 height 250
click at [142, 343] on icon at bounding box center [140, 346] width 11 height 11
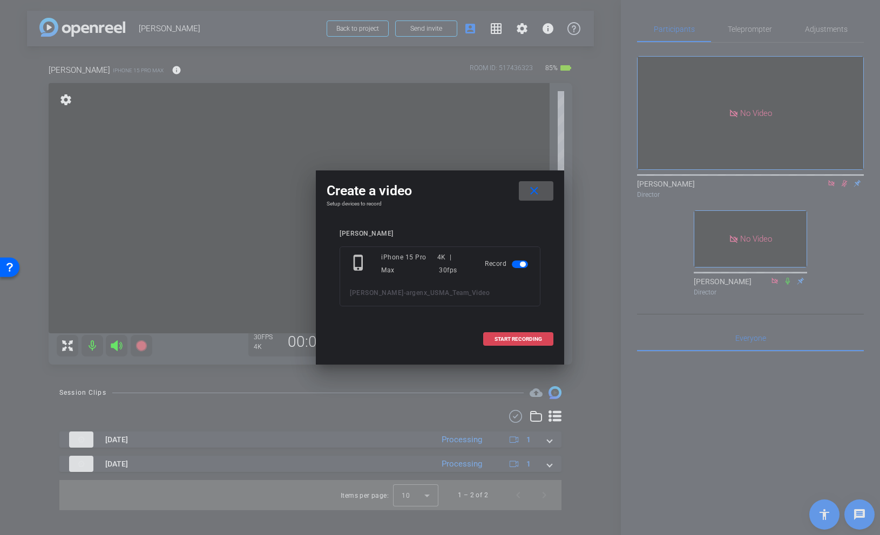
click at [520, 340] on span "START RECORDING" at bounding box center [517, 339] width 47 height 5
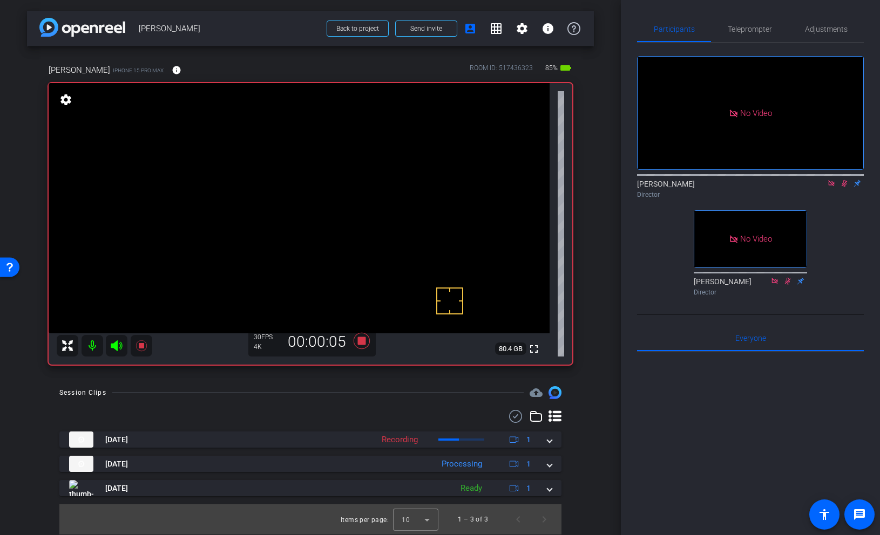
click at [406, 201] on video at bounding box center [299, 208] width 501 height 250
click at [788, 284] on icon at bounding box center [788, 280] width 6 height 7
click at [844, 187] on icon at bounding box center [844, 184] width 9 height 8
click at [391, 218] on video at bounding box center [299, 208] width 501 height 250
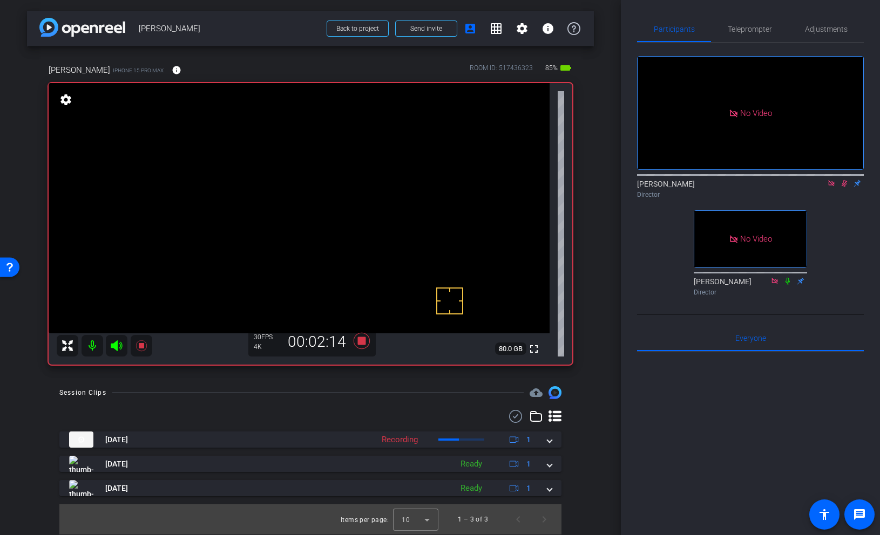
click at [408, 200] on video at bounding box center [299, 208] width 501 height 250
click at [397, 211] on video at bounding box center [299, 208] width 501 height 250
click at [144, 344] on icon at bounding box center [141, 345] width 13 height 13
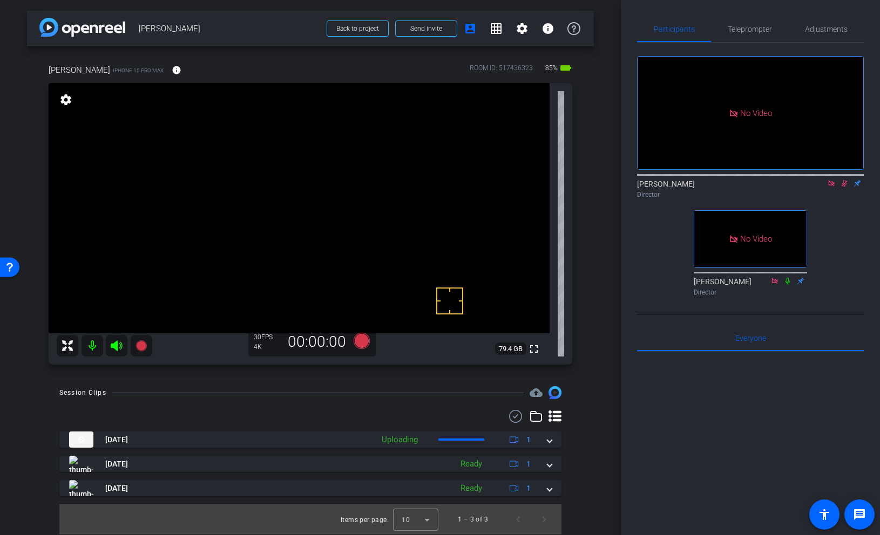
click at [843, 187] on icon at bounding box center [844, 184] width 9 height 8
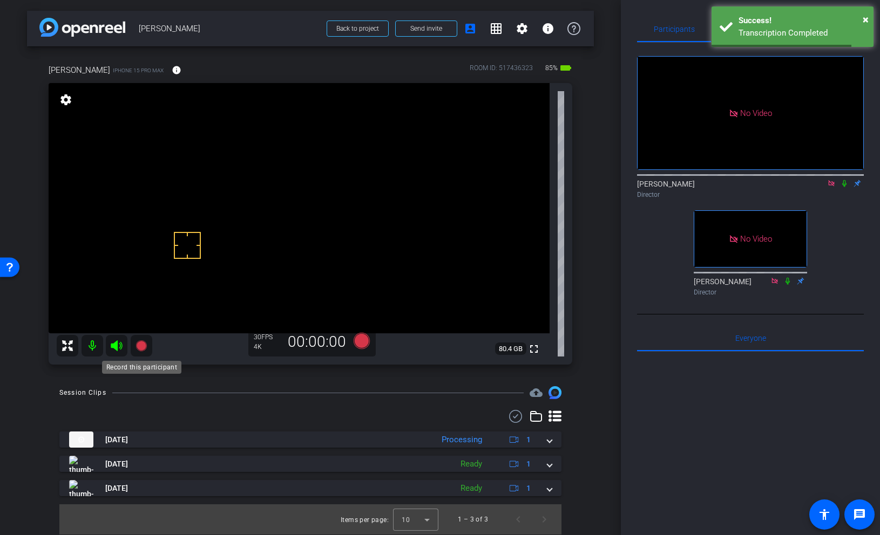
click at [143, 346] on icon at bounding box center [140, 346] width 11 height 11
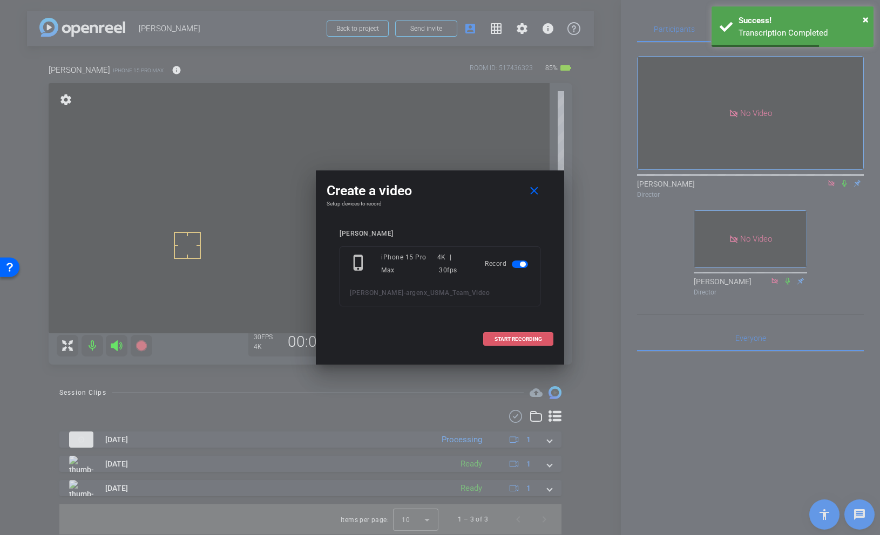
click at [511, 337] on span "START RECORDING" at bounding box center [517, 339] width 47 height 5
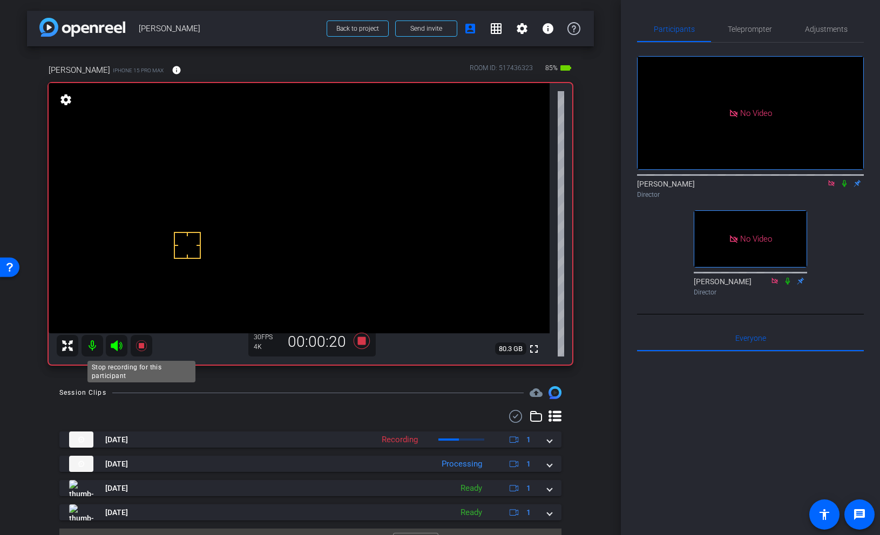
click at [140, 346] on icon at bounding box center [140, 346] width 11 height 11
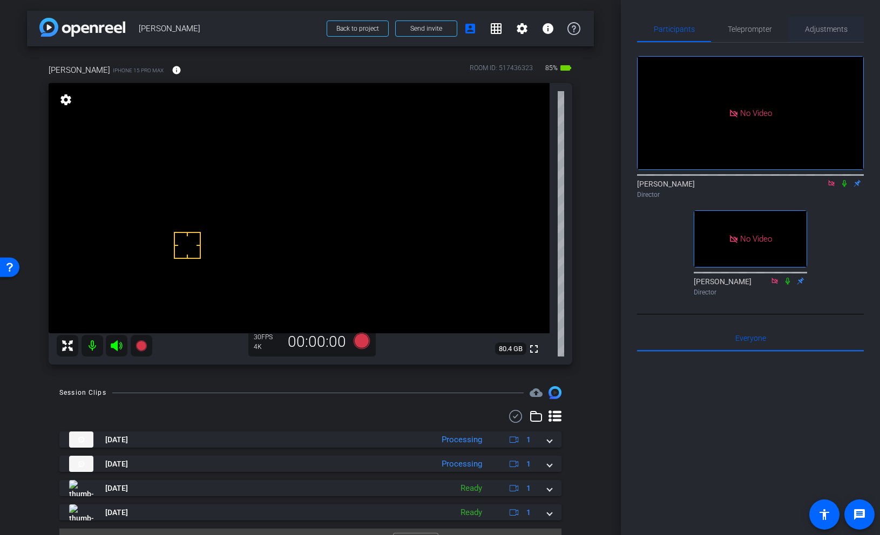
click at [813, 25] on span "Adjustments" at bounding box center [826, 29] width 43 height 8
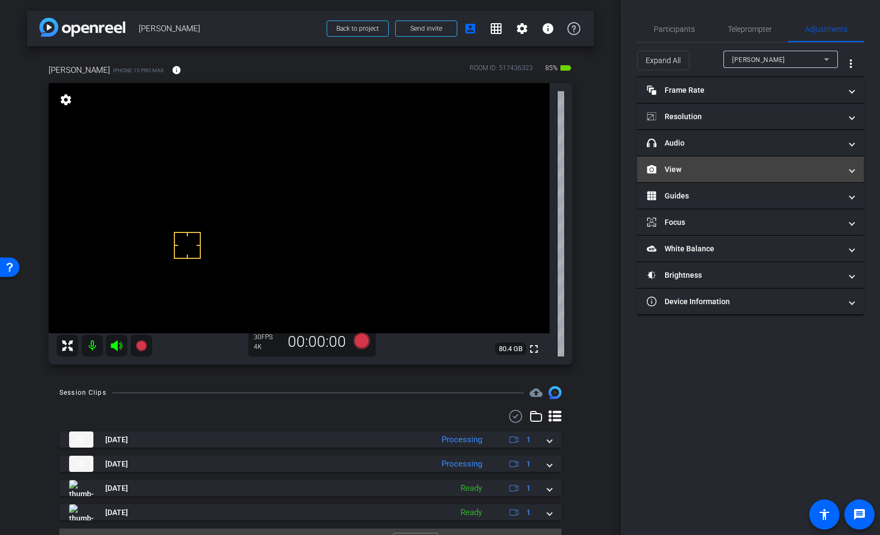
click at [697, 162] on mat-expansion-panel-header "View" at bounding box center [750, 170] width 227 height 26
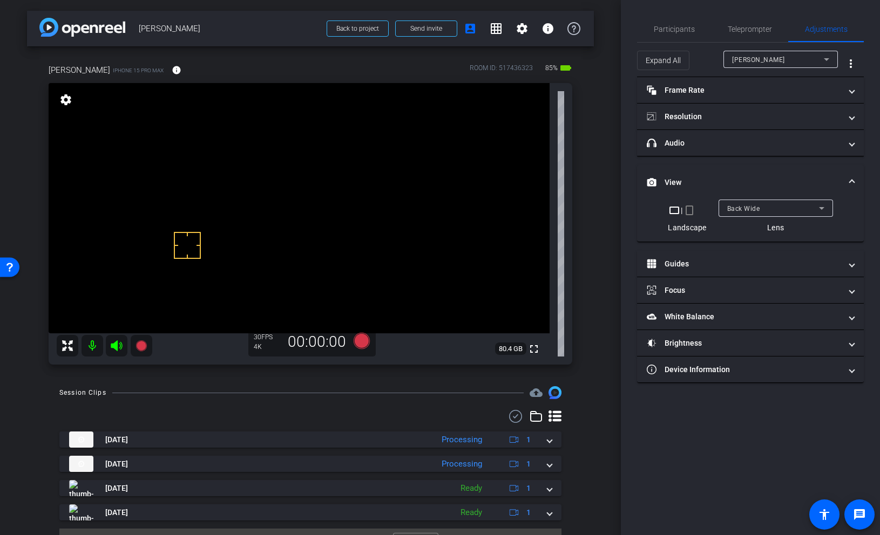
click at [760, 212] on div "Back Wide" at bounding box center [773, 208] width 92 height 13
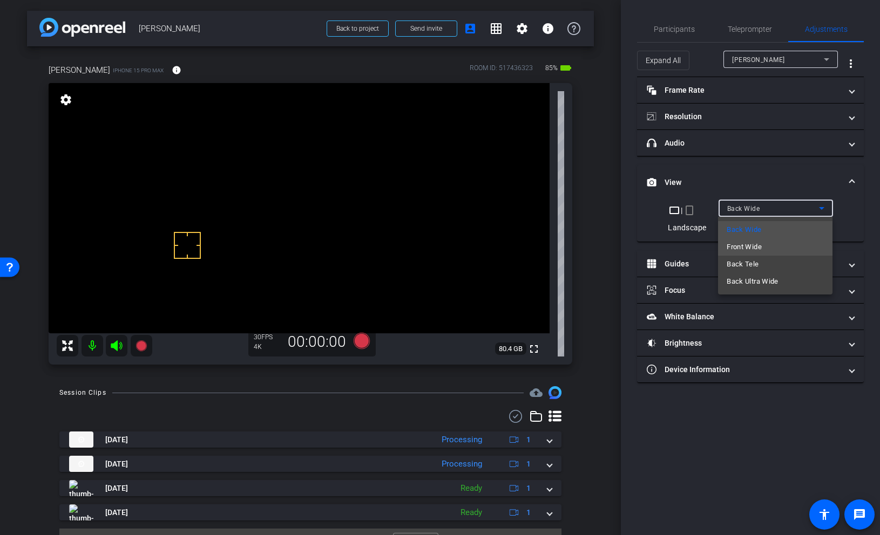
click at [750, 248] on span "Front Wide" at bounding box center [743, 247] width 35 height 13
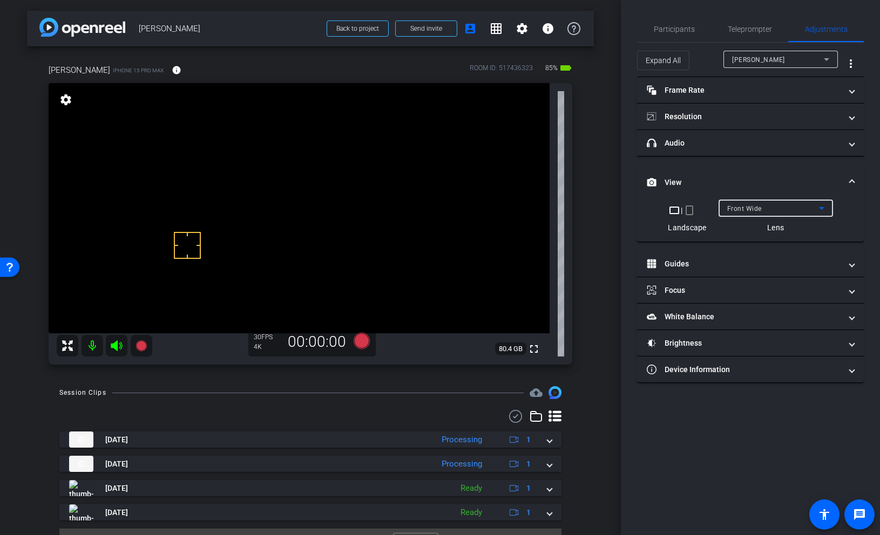
scroll to position [24, 0]
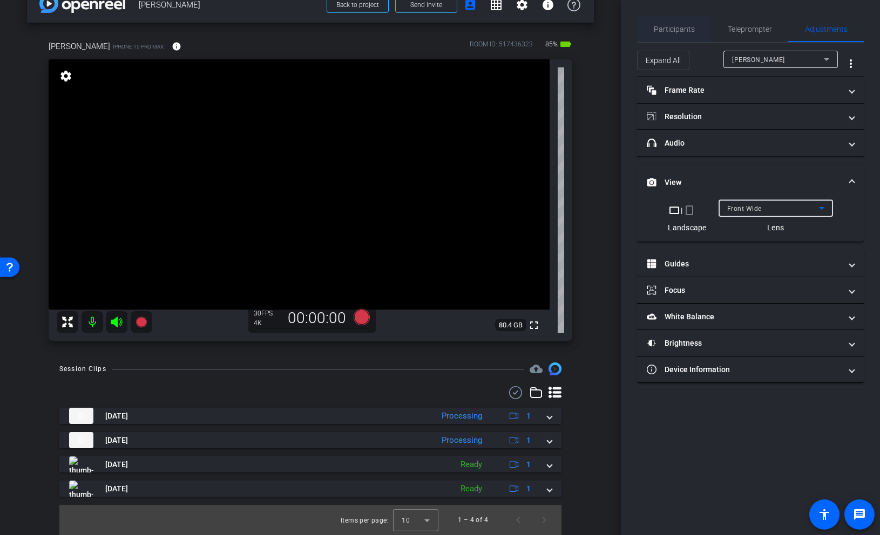
click at [664, 29] on span "Participants" at bounding box center [674, 29] width 41 height 8
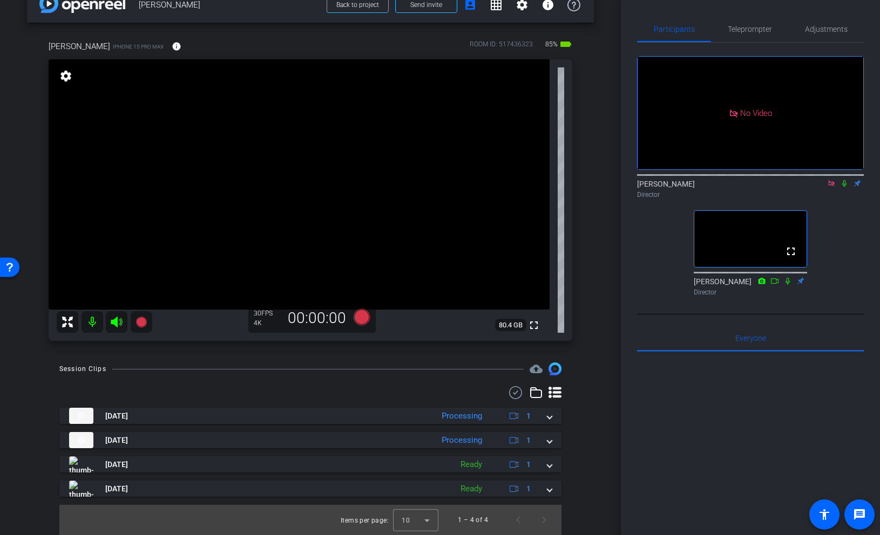
click at [829, 180] on icon at bounding box center [831, 184] width 9 height 8
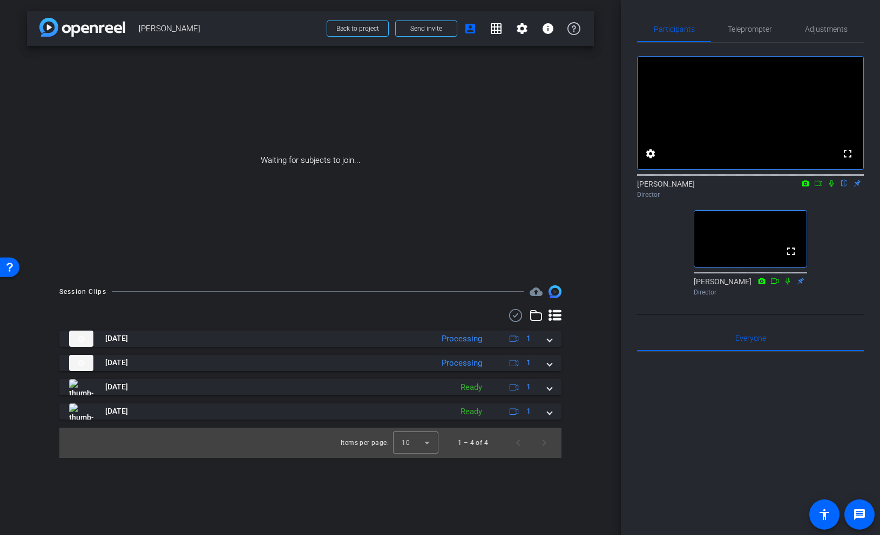
scroll to position [0, 0]
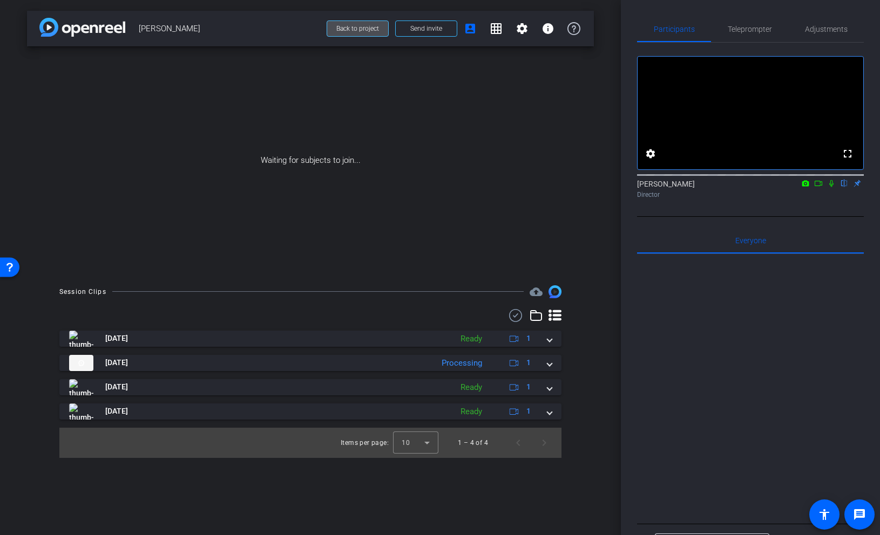
click at [361, 28] on span "Back to project" at bounding box center [357, 29] width 43 height 8
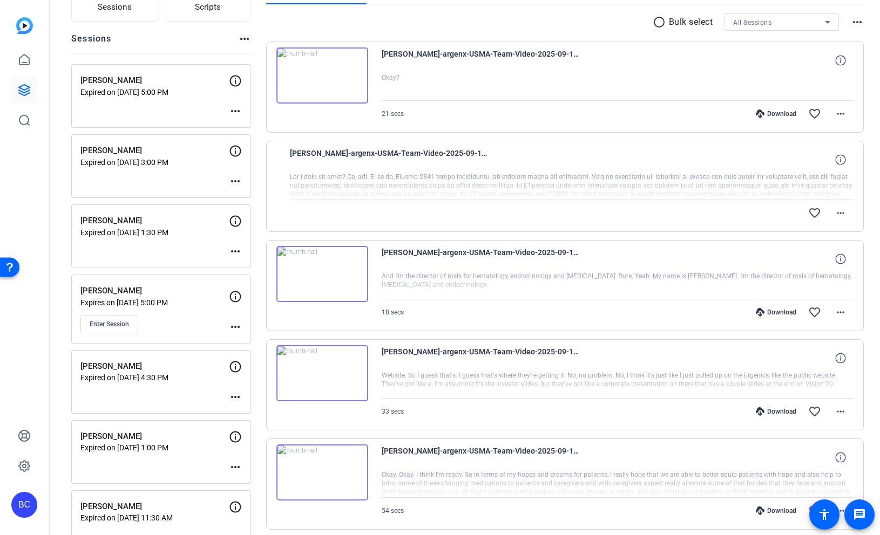
scroll to position [99, 0]
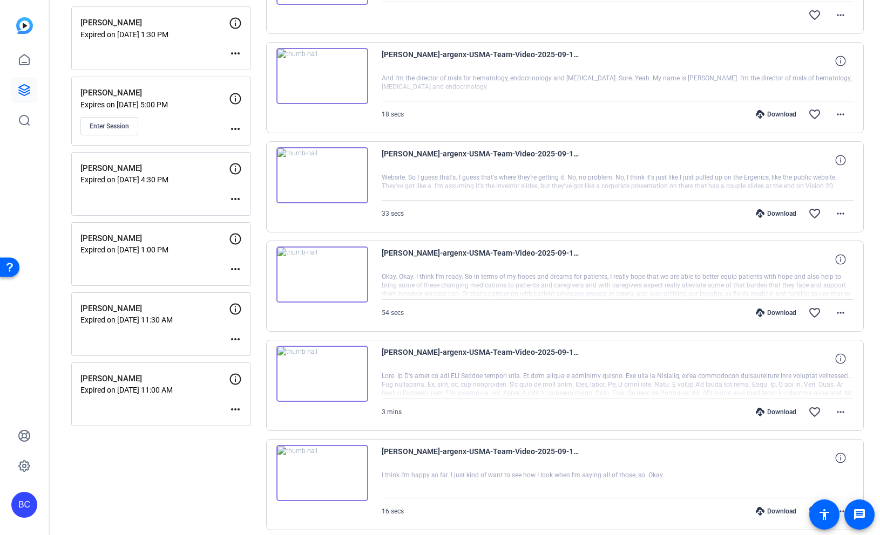
scroll to position [302, 0]
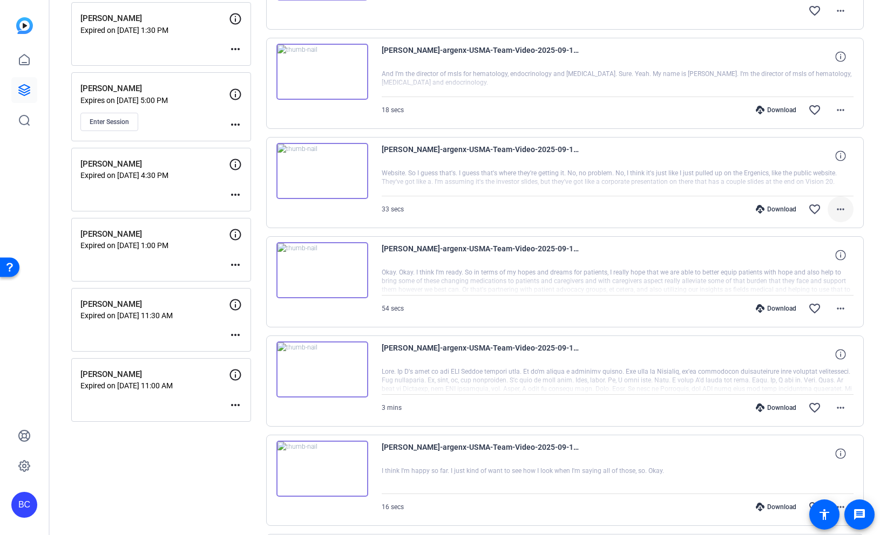
click at [838, 210] on mat-icon "more_horiz" at bounding box center [840, 209] width 13 height 13
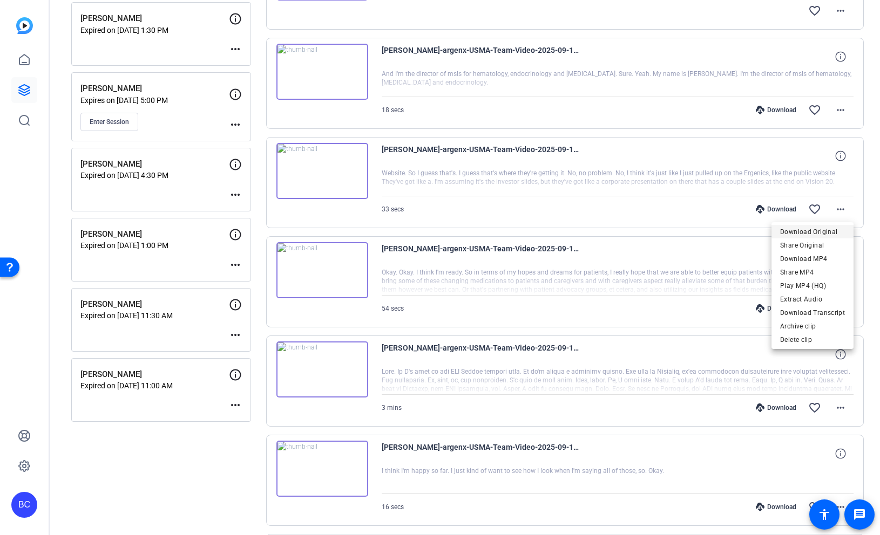
click at [808, 233] on span "Download Original" at bounding box center [812, 232] width 65 height 13
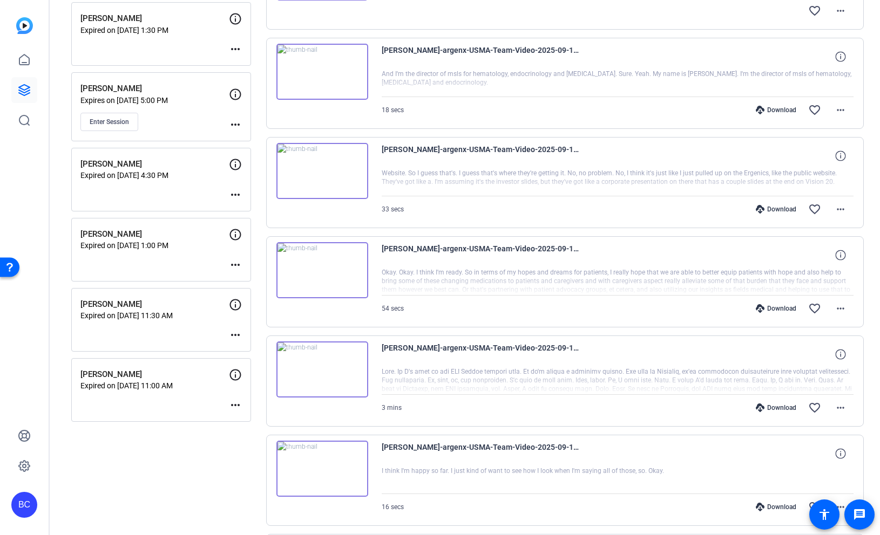
click at [658, 233] on div "Jonathan Harmon-argenx-USMA-Team-Video-2025-09-17-16-18-34-109-0 Okay? 21 secs …" at bounding box center [565, 331] width 598 height 985
click at [816, 208] on mat-icon "favorite_border" at bounding box center [814, 209] width 13 height 13
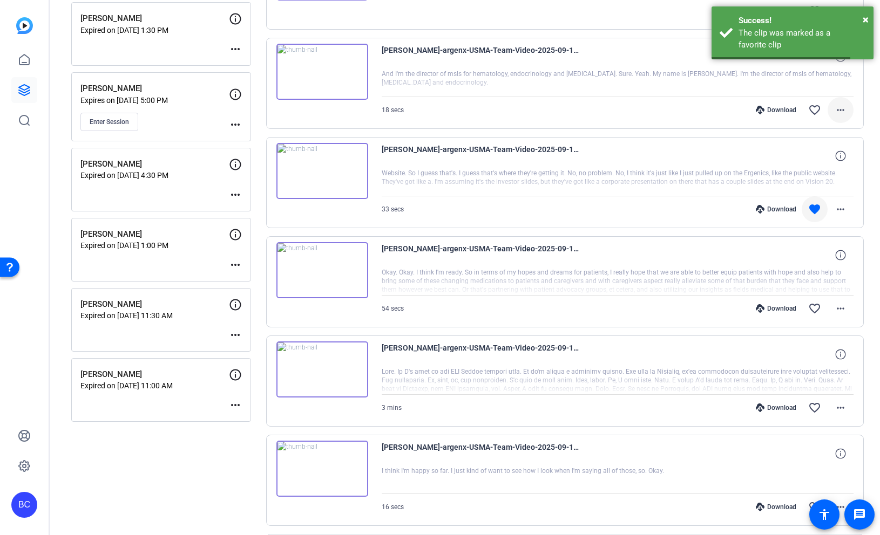
click at [841, 114] on mat-icon "more_horiz" at bounding box center [840, 110] width 13 height 13
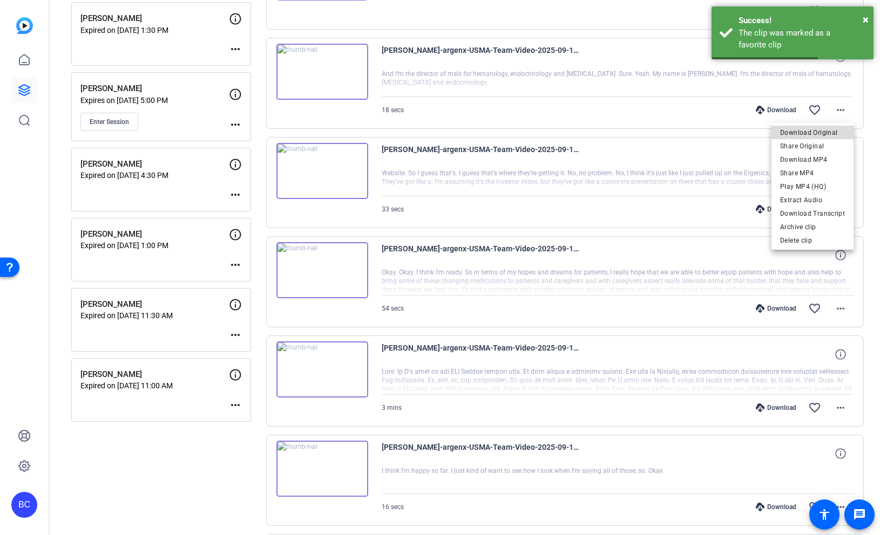
click at [821, 131] on span "Download Original" at bounding box center [812, 132] width 65 height 13
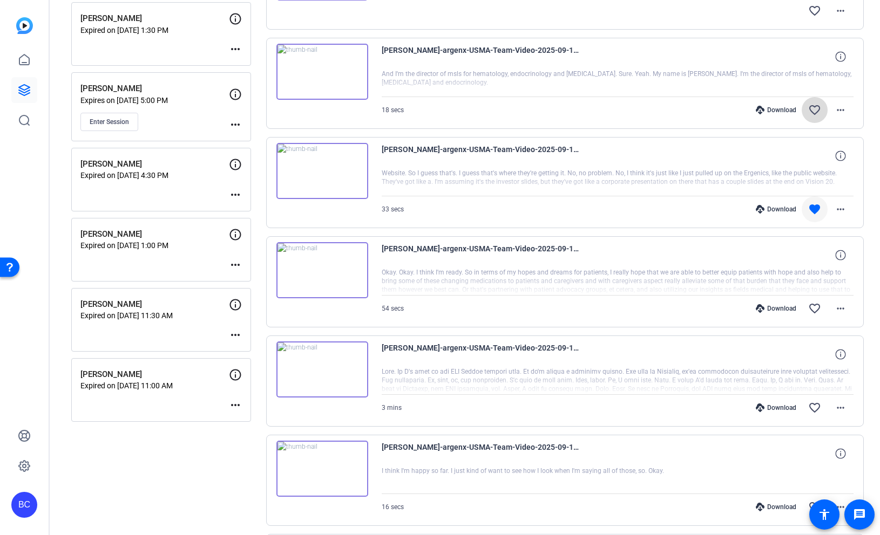
click at [814, 106] on mat-icon "favorite_border" at bounding box center [814, 110] width 13 height 13
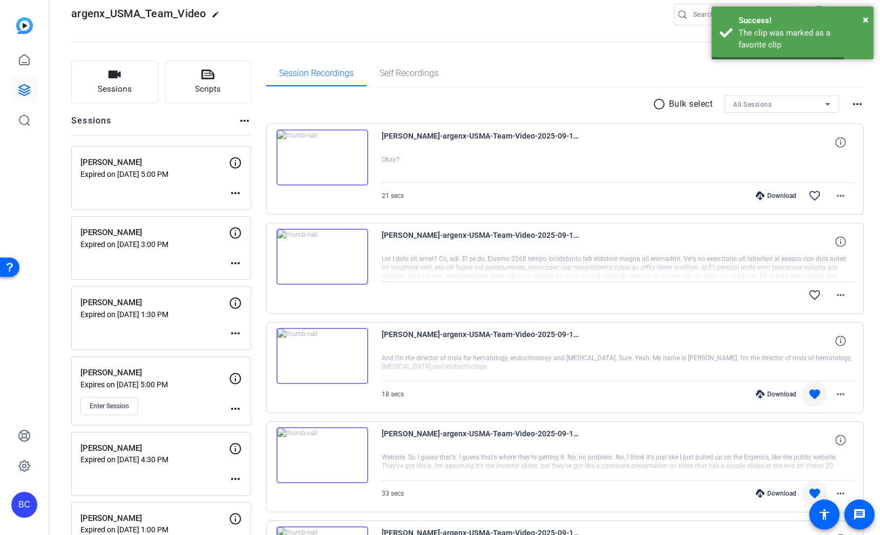
scroll to position [1, 0]
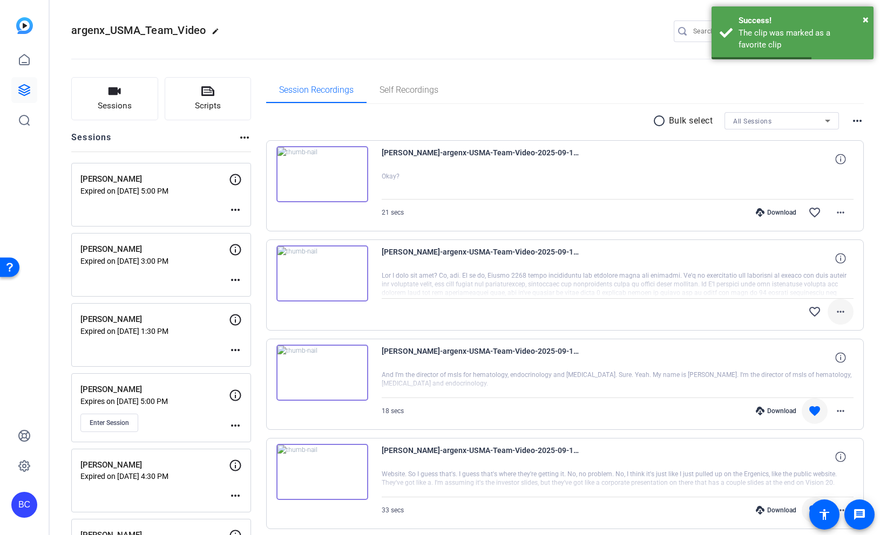
click at [839, 316] on mat-icon "more_horiz" at bounding box center [840, 311] width 13 height 13
click at [826, 335] on span "Download Original" at bounding box center [812, 334] width 65 height 13
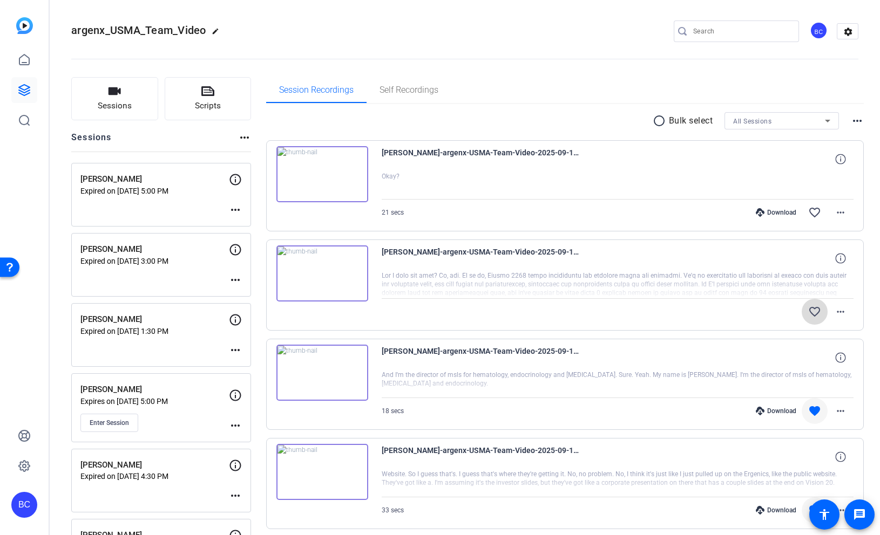
click at [814, 309] on mat-icon "favorite_border" at bounding box center [814, 311] width 13 height 13
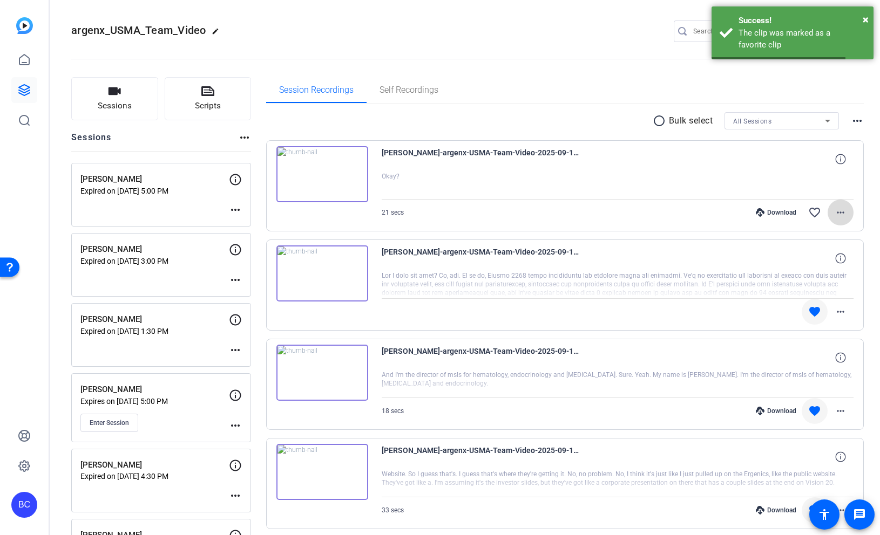
click at [839, 215] on mat-icon "more_horiz" at bounding box center [840, 212] width 13 height 13
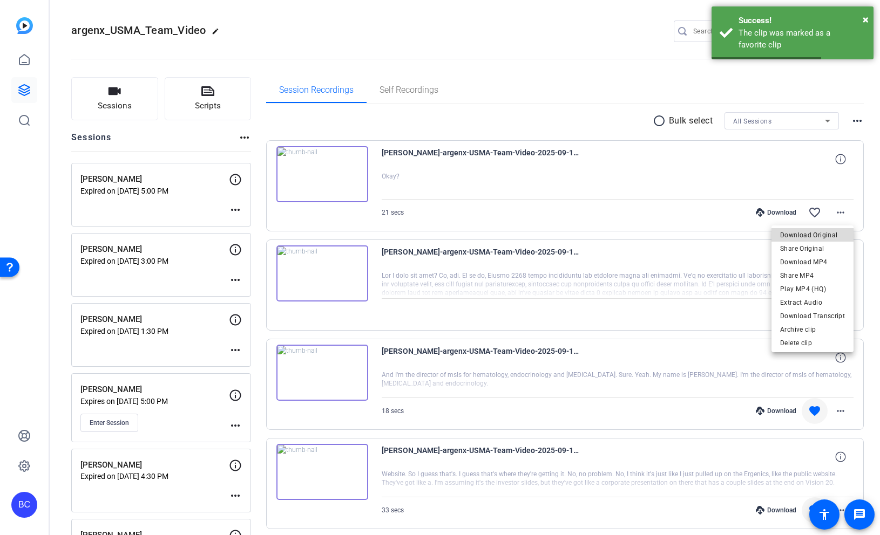
click at [825, 229] on span "Download Original" at bounding box center [812, 235] width 65 height 13
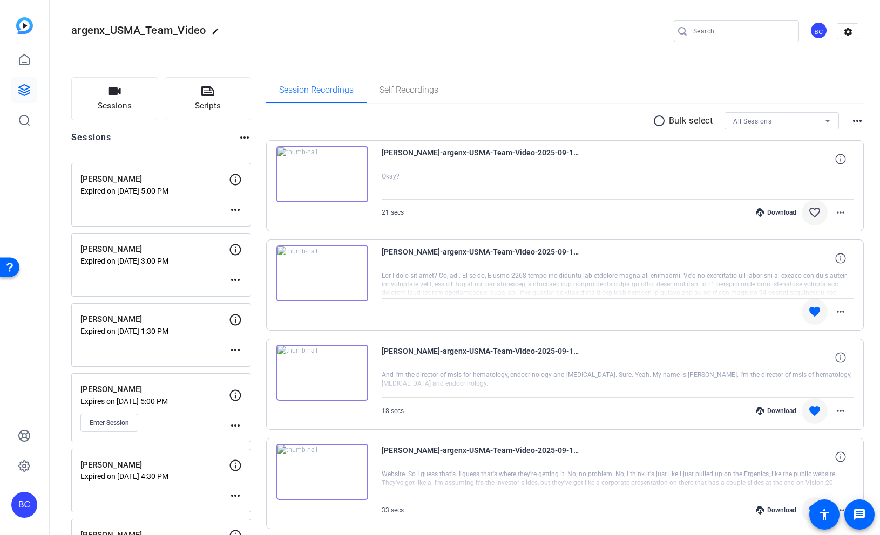
click at [814, 212] on mat-icon "favorite_border" at bounding box center [814, 212] width 13 height 13
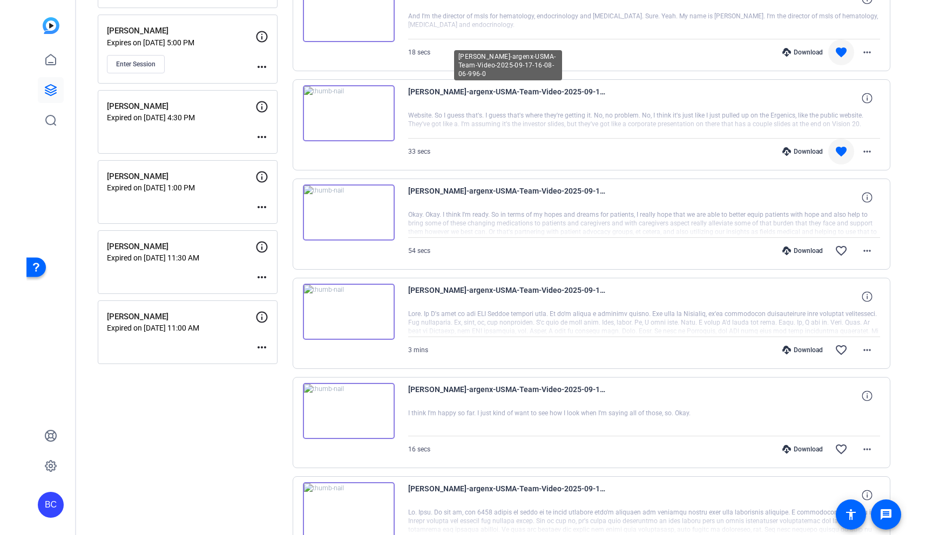
scroll to position [0, 0]
